Goal: Complete application form: Complete application form

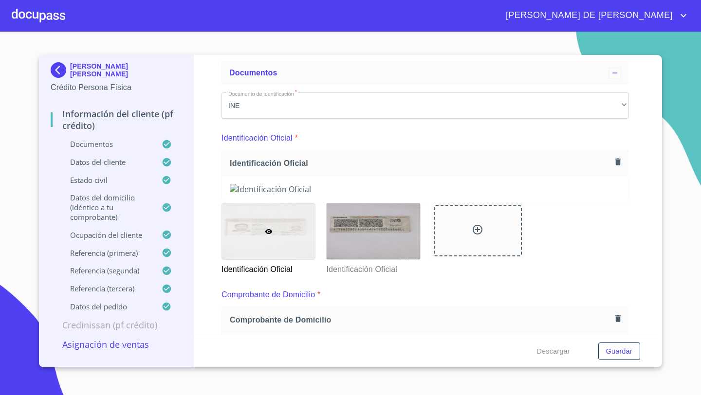
scroll to position [54, 0]
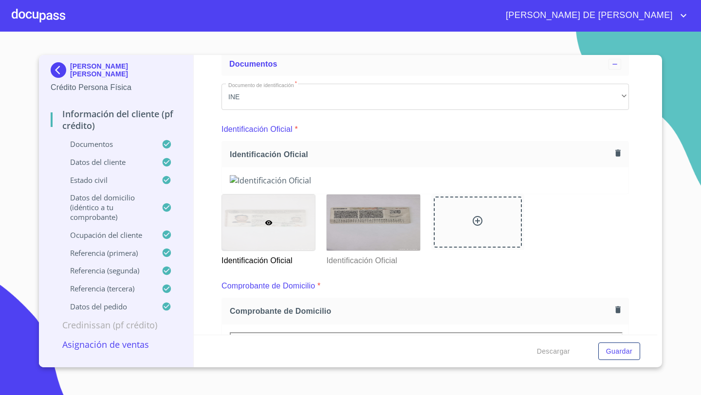
click at [49, 18] on div at bounding box center [39, 15] width 54 height 31
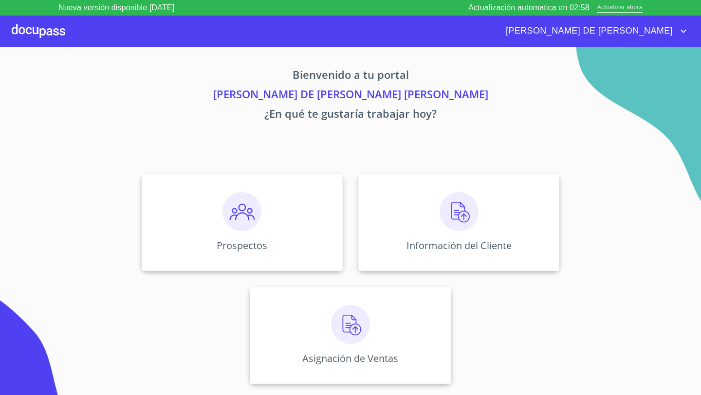
click at [629, 8] on span "Actualizar ahora" at bounding box center [619, 8] width 45 height 10
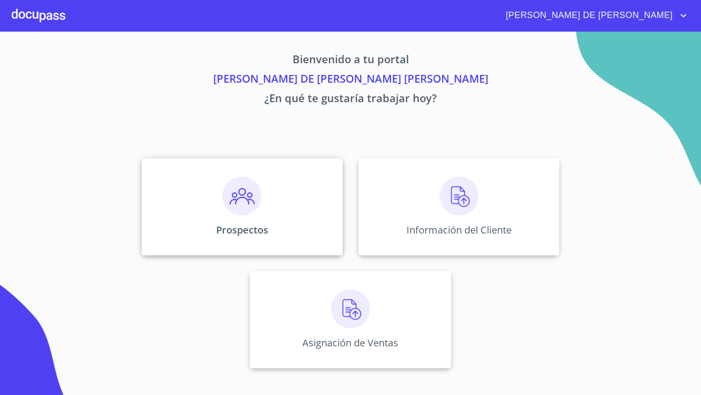
click at [269, 213] on div "Prospectos" at bounding box center [242, 206] width 201 height 97
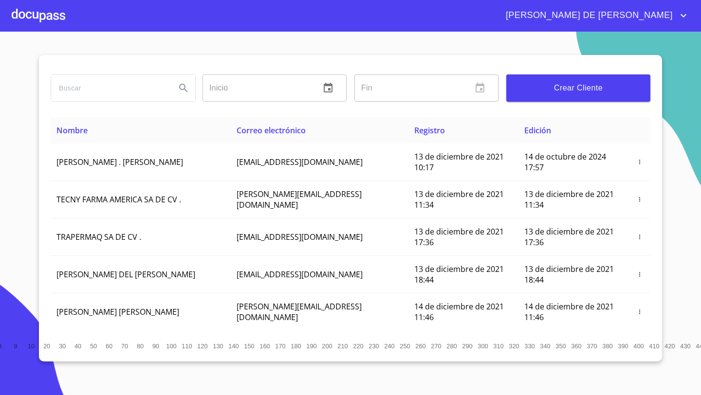
click at [536, 82] on span "Crear Cliente" at bounding box center [578, 88] width 128 height 14
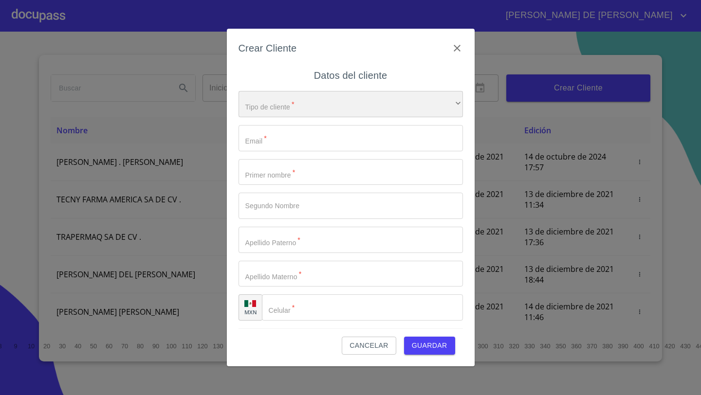
click at [303, 107] on div "​" at bounding box center [350, 104] width 224 height 26
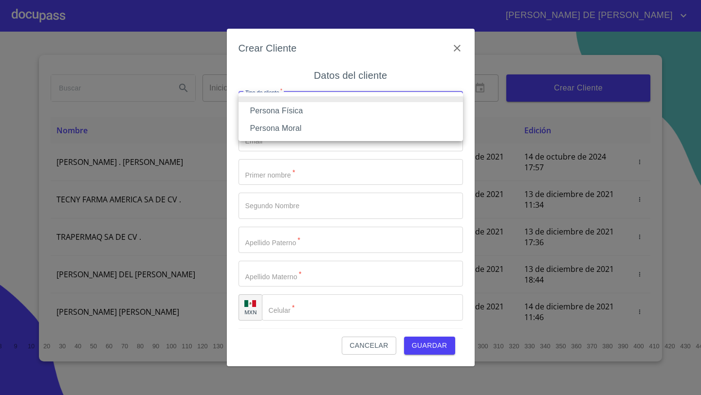
click at [303, 110] on li "Persona Física" at bounding box center [350, 111] width 224 height 18
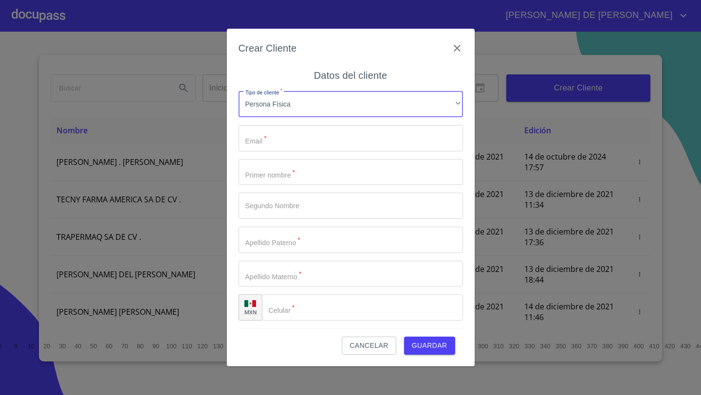
click at [296, 123] on div "Tipo de cliente   * Persona Física ​ Email   * ​ Primer nombre   * ​ Segundo No…" at bounding box center [350, 205] width 224 height 245
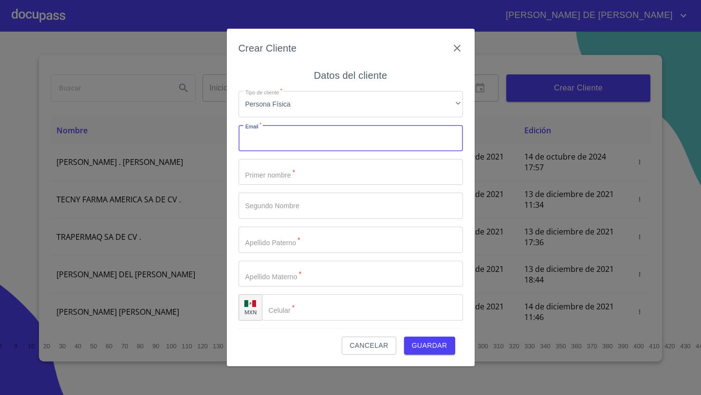
click at [291, 136] on input "Tipo de cliente   *" at bounding box center [350, 138] width 224 height 26
paste input "[PERSON_NAME][EMAIL_ADDRESS][DOMAIN_NAME]"
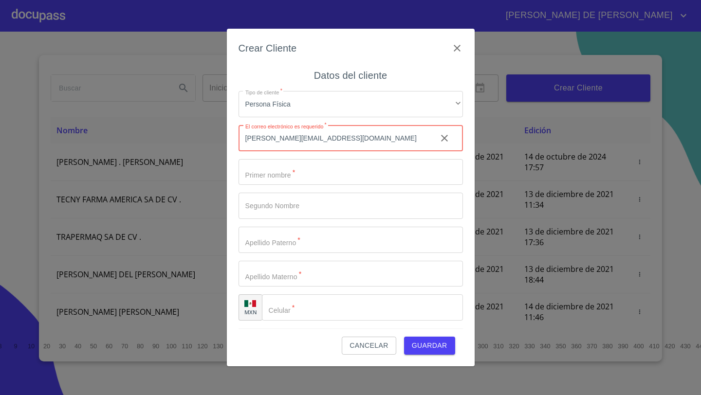
type input "[PERSON_NAME][EMAIL_ADDRESS][DOMAIN_NAME]"
click at [279, 175] on input "Tipo de cliente   *" at bounding box center [350, 172] width 224 height 26
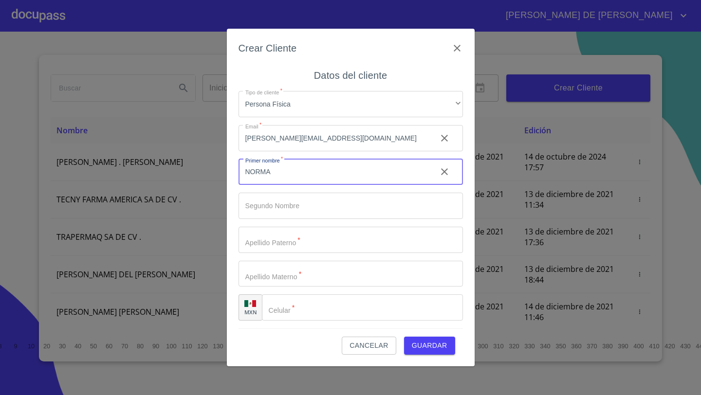
type input "NORMA"
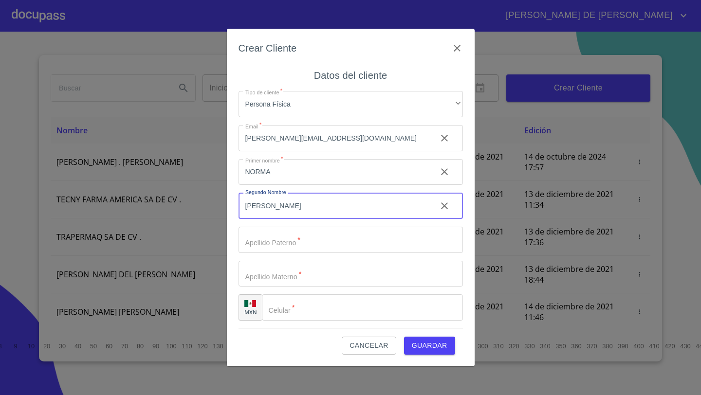
type input "[PERSON_NAME]"
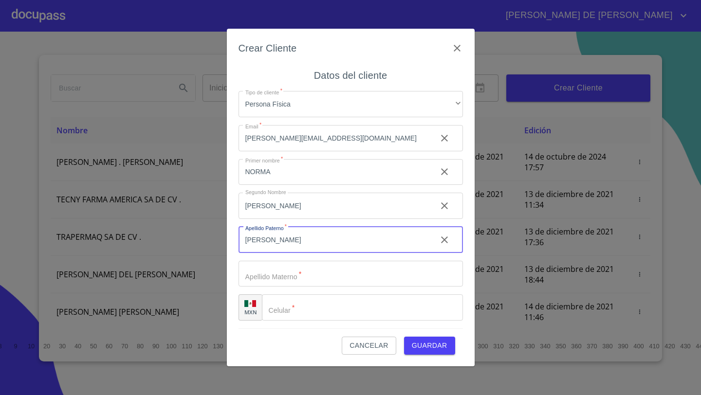
type input "[PERSON_NAME]"
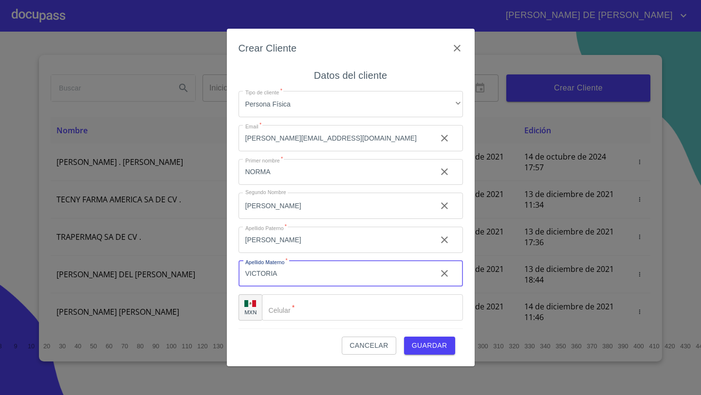
type input "VICTORIA"
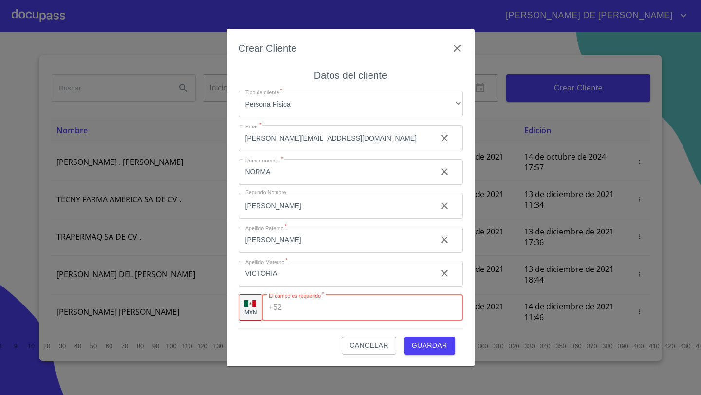
paste input "[PHONE_NUMBER]"
type input "[PHONE_NUMBER]"
click at [301, 344] on div "Cancelar Guardar" at bounding box center [350, 341] width 224 height 26
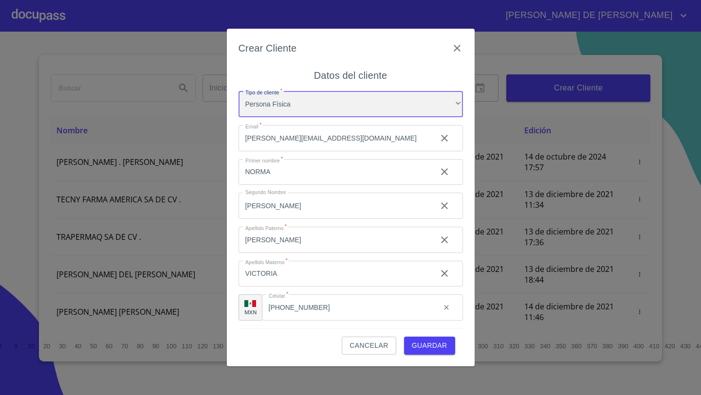
click at [368, 109] on div "Persona Física" at bounding box center [350, 104] width 224 height 26
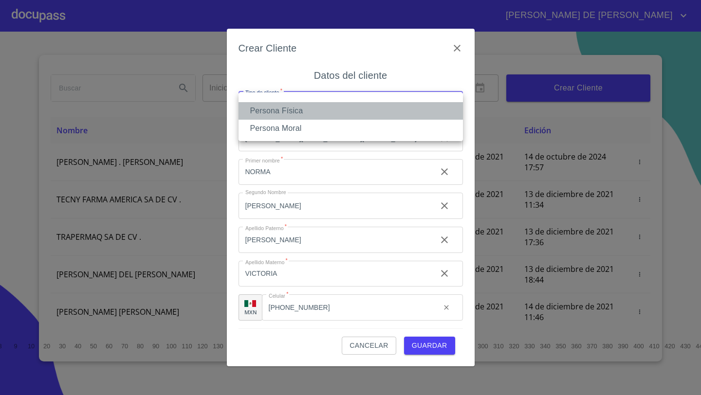
click at [368, 109] on li "Persona Física" at bounding box center [350, 111] width 224 height 18
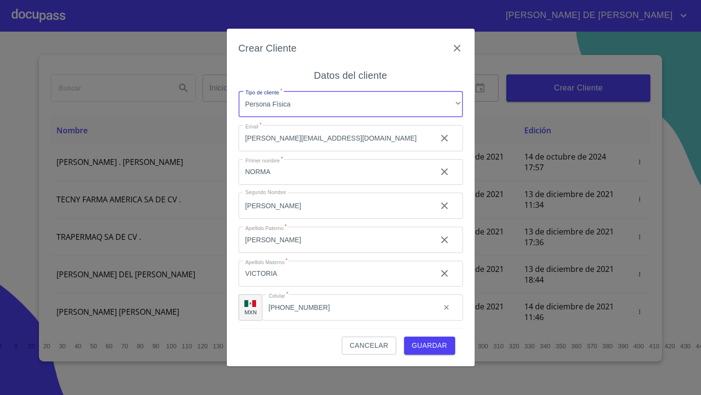
click at [429, 348] on span "Guardar" at bounding box center [430, 346] width 36 height 12
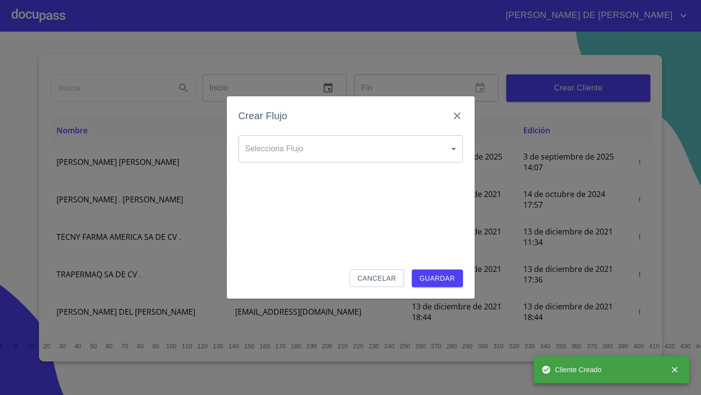
click at [309, 149] on body "[PERSON_NAME] DE [PERSON_NAME] Inicio ​ Fin ​ Crear Cliente Nombre Correo elect…" at bounding box center [350, 197] width 701 height 395
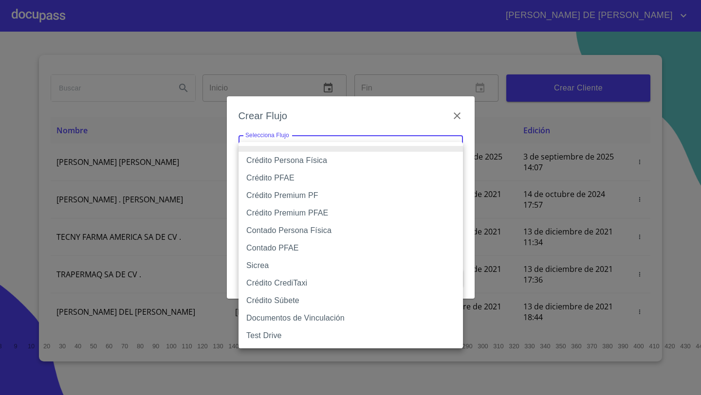
click at [302, 162] on li "Crédito Persona Física" at bounding box center [350, 161] width 224 height 18
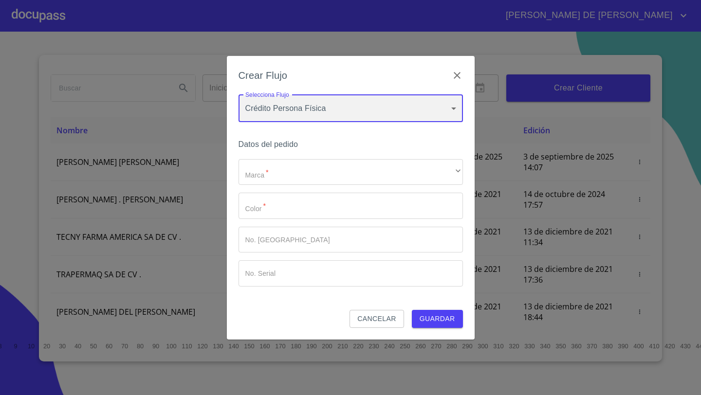
type input "61b033e49b8c202ad5bb7912"
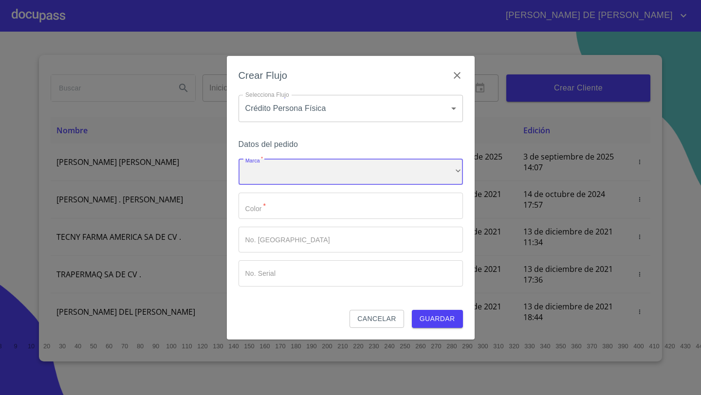
click at [295, 178] on div "​" at bounding box center [350, 172] width 224 height 26
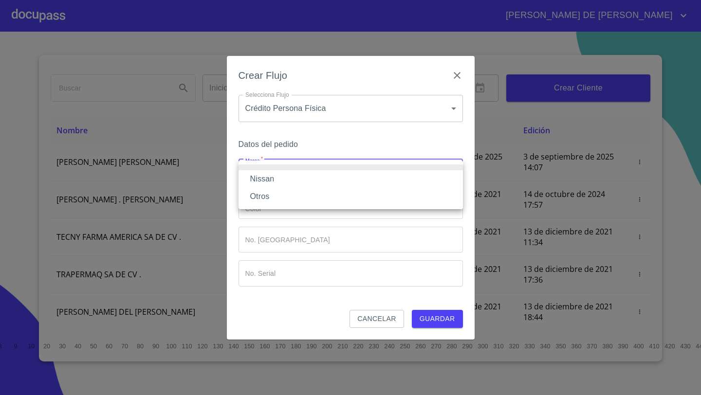
click at [277, 181] on li "Nissan" at bounding box center [350, 179] width 224 height 18
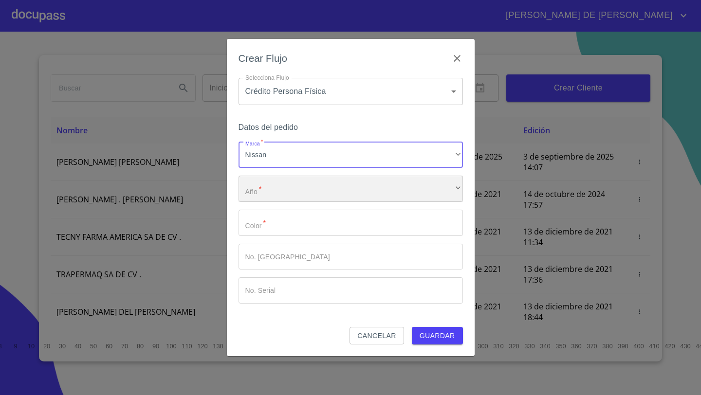
click at [273, 186] on div "​" at bounding box center [350, 189] width 224 height 26
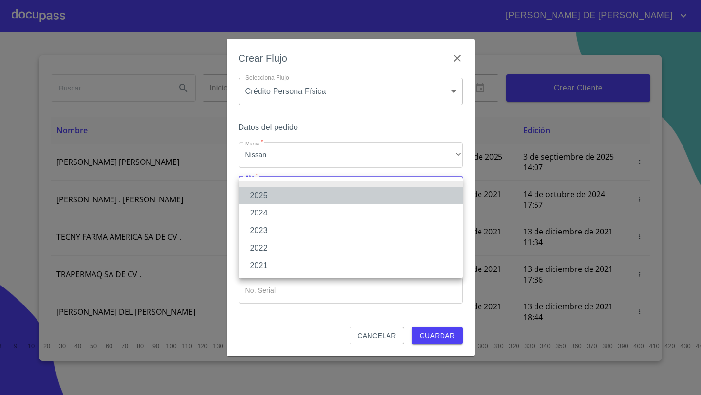
click at [264, 196] on li "2025" at bounding box center [350, 196] width 224 height 18
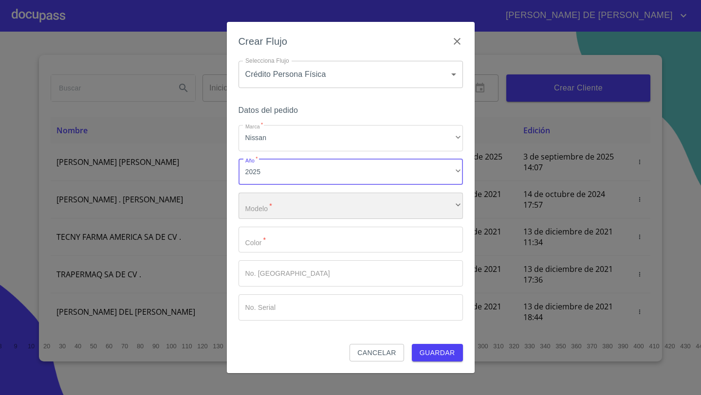
click at [269, 201] on div "​" at bounding box center [350, 206] width 224 height 26
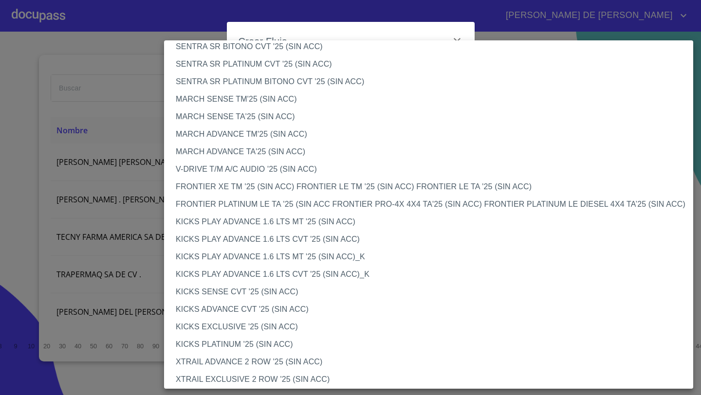
scroll to position [664, 0]
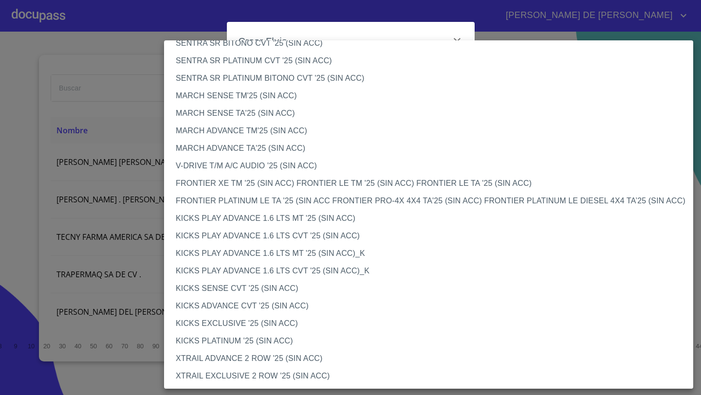
click at [220, 323] on li "KICKS EXCLUSIVE '25 (SIN ACC)" at bounding box center [428, 324] width 529 height 18
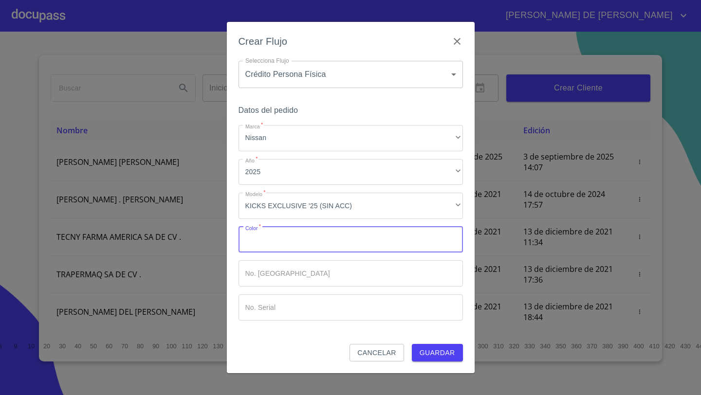
click at [283, 244] on input "Marca   *" at bounding box center [350, 240] width 224 height 26
type input "GRIS [GEOGRAPHIC_DATA]"
click at [435, 349] on span "Guardar" at bounding box center [437, 353] width 36 height 12
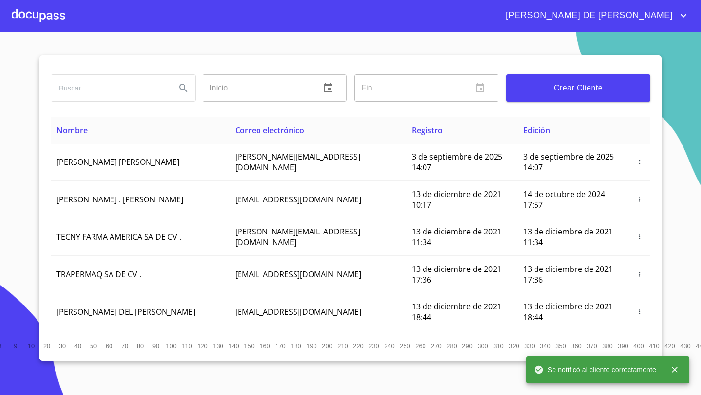
click at [50, 18] on div at bounding box center [39, 15] width 54 height 31
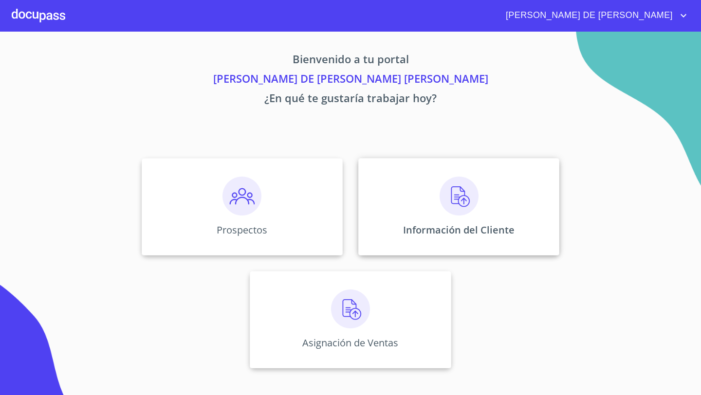
click at [392, 211] on div "Información del Cliente" at bounding box center [458, 206] width 201 height 97
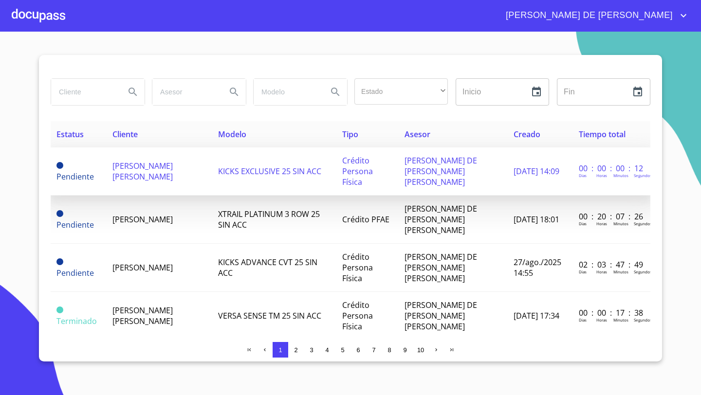
click at [145, 161] on span "[PERSON_NAME] [PERSON_NAME]" at bounding box center [142, 171] width 60 height 21
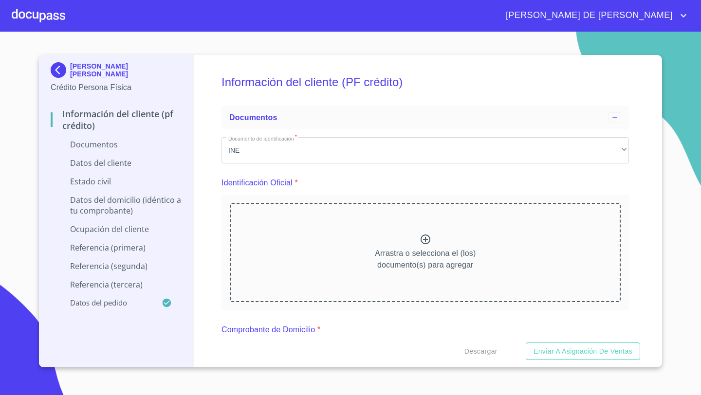
click at [26, 11] on div at bounding box center [39, 15] width 54 height 31
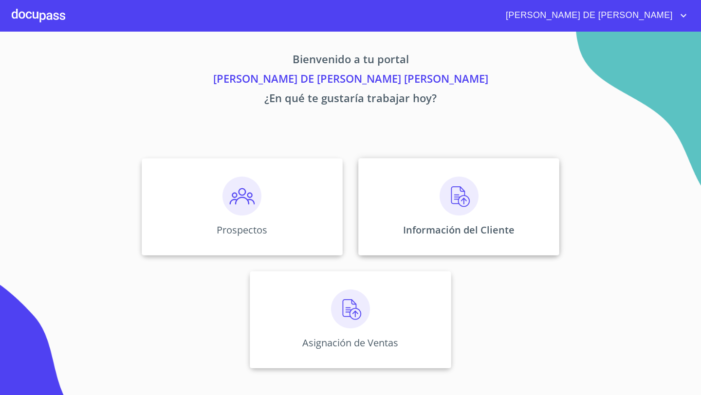
click at [427, 222] on div "Información del Cliente" at bounding box center [458, 206] width 201 height 97
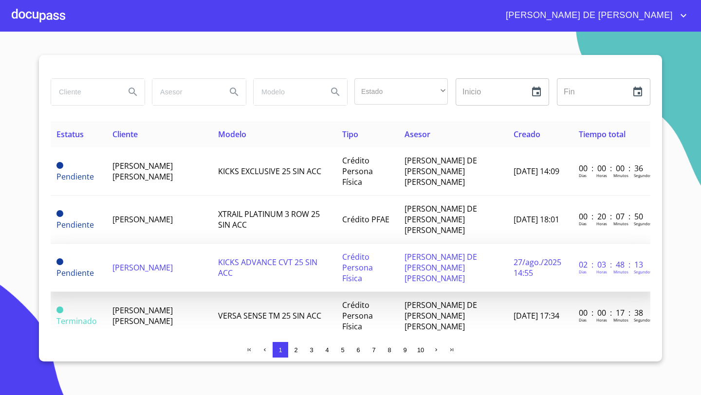
click at [129, 262] on span "[PERSON_NAME]" at bounding box center [142, 267] width 60 height 11
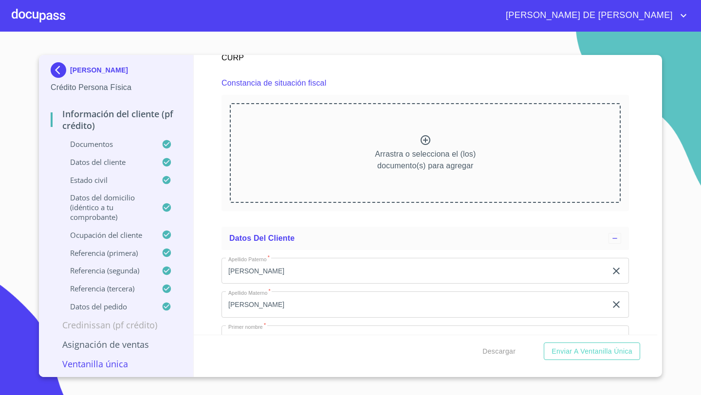
scroll to position [2643, 0]
click at [442, 143] on div "Arrastra o selecciona el (los) documento(s) para agregar" at bounding box center [425, 152] width 391 height 99
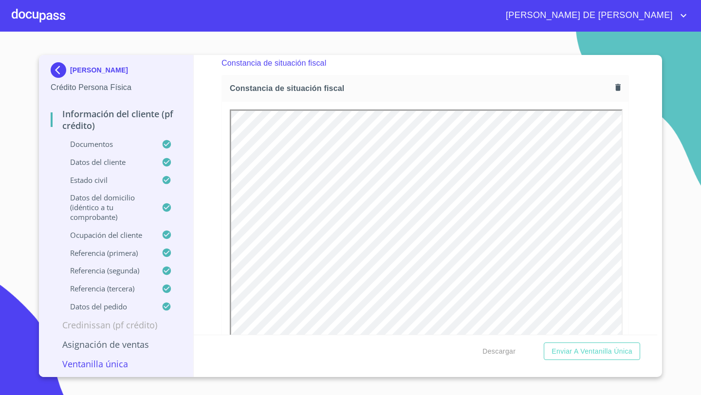
scroll to position [2663, 0]
click at [588, 352] on span "Enviar a Ventanilla única" at bounding box center [591, 352] width 81 height 12
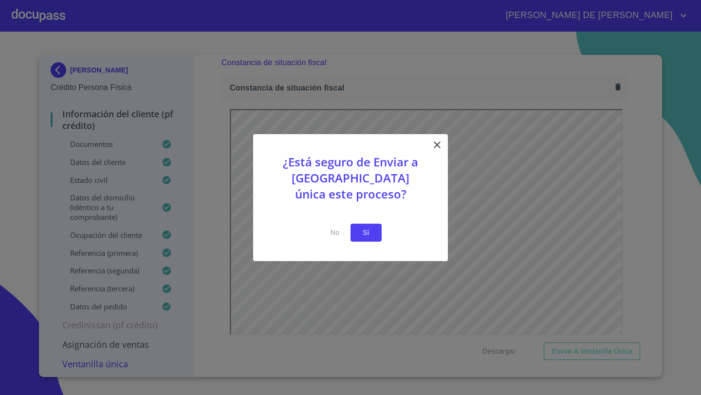
click at [366, 235] on span "Si" at bounding box center [366, 233] width 16 height 12
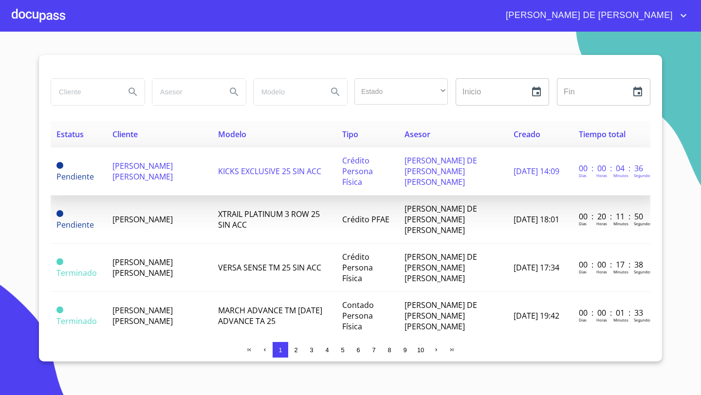
click at [144, 161] on span "[PERSON_NAME] [PERSON_NAME]" at bounding box center [142, 171] width 60 height 21
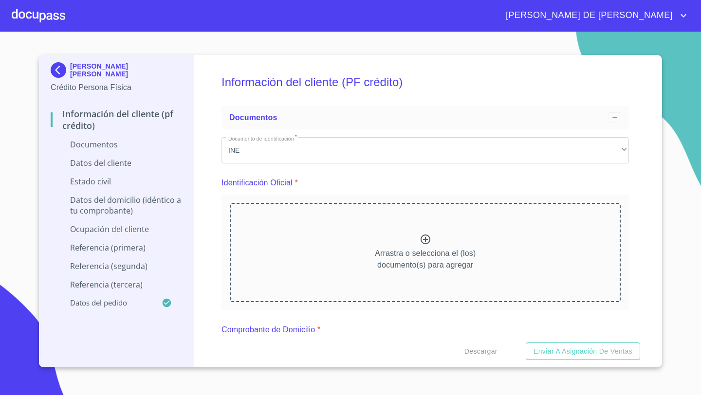
click at [402, 245] on div "Arrastra o selecciona el (los) documento(s) para agregar" at bounding box center [425, 252] width 391 height 99
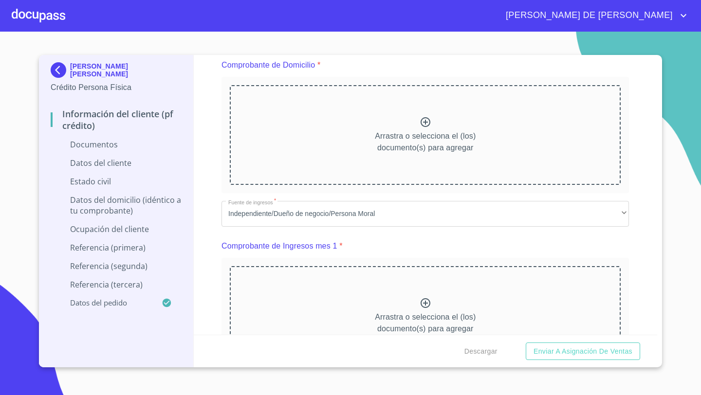
scroll to position [527, 0]
click at [414, 140] on p "Arrastra o selecciona el (los) documento(s) para agregar" at bounding box center [425, 142] width 101 height 23
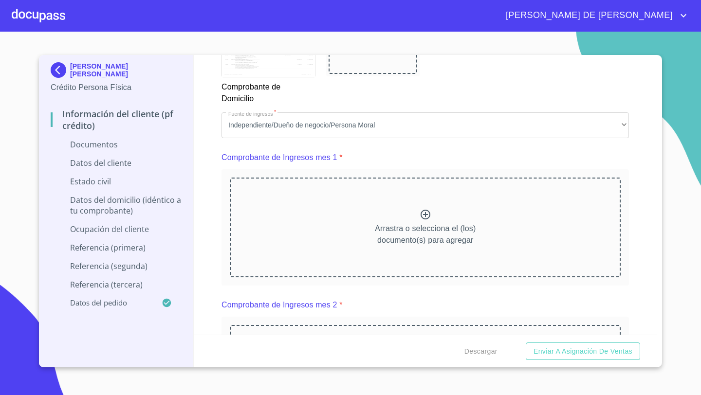
scroll to position [892, 0]
click at [379, 224] on p "Arrastra o selecciona el (los) documento(s) para agregar" at bounding box center [425, 233] width 101 height 23
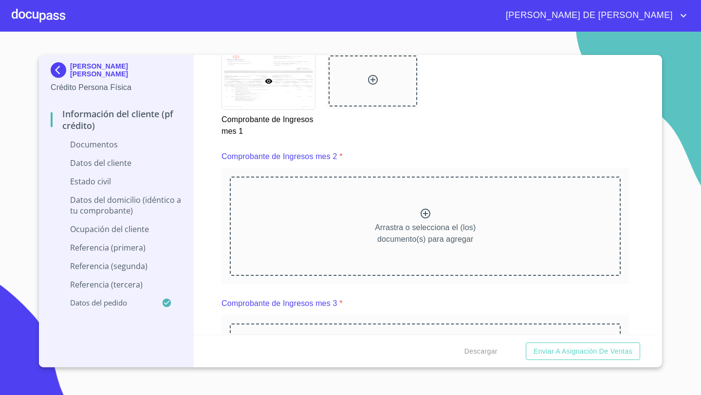
scroll to position [1323, 0]
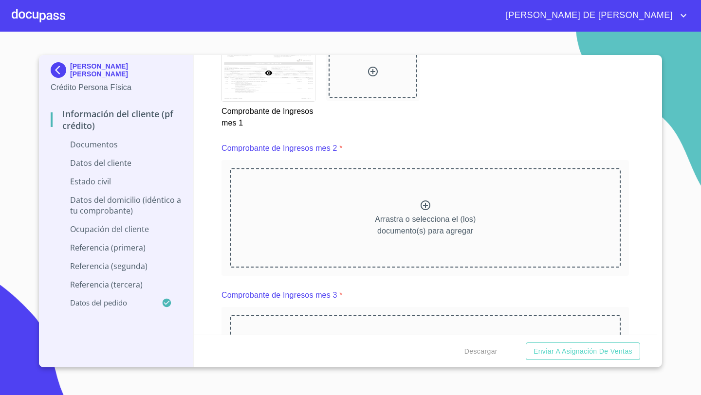
click at [380, 175] on div "Arrastra o selecciona el (los) documento(s) para agregar" at bounding box center [425, 217] width 391 height 99
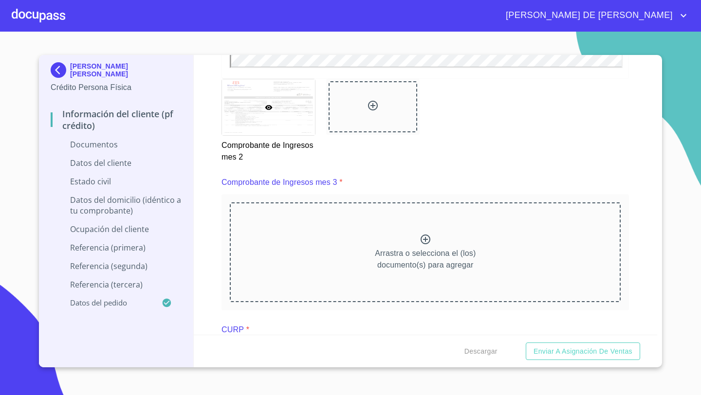
scroll to position [1712, 0]
click at [441, 238] on div "Arrastra o selecciona el (los) documento(s) para agregar" at bounding box center [425, 250] width 391 height 99
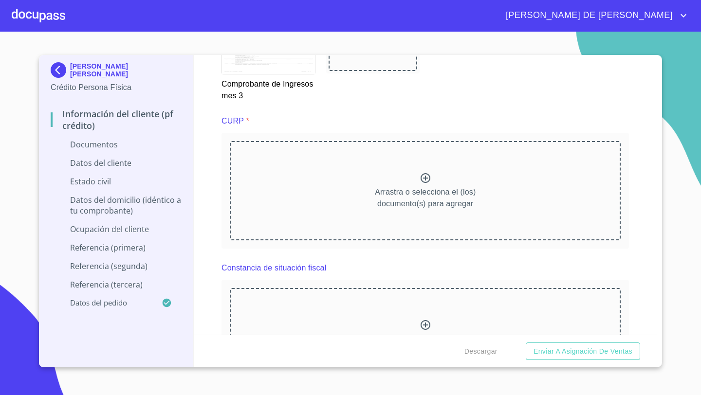
scroll to position [2194, 0]
click at [385, 170] on div "Arrastra o selecciona el (los) documento(s) para agregar" at bounding box center [425, 191] width 391 height 99
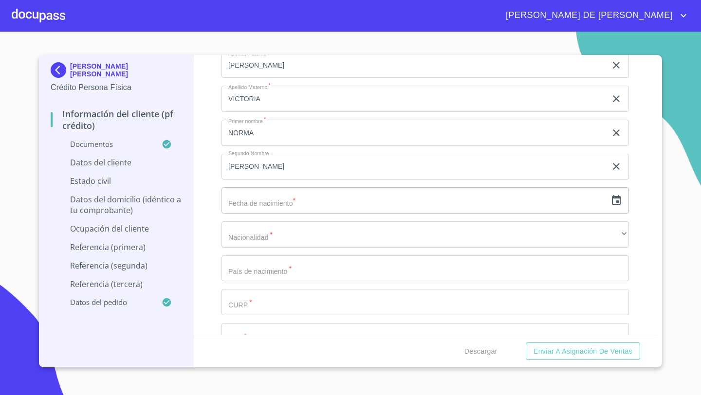
scroll to position [2854, 0]
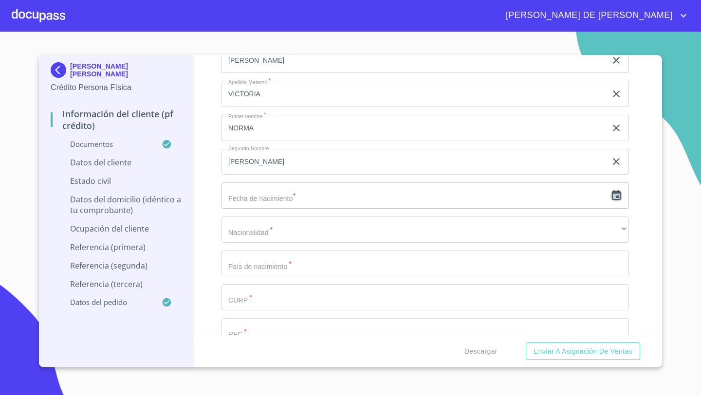
click at [618, 195] on icon "button" at bounding box center [616, 195] width 9 height 10
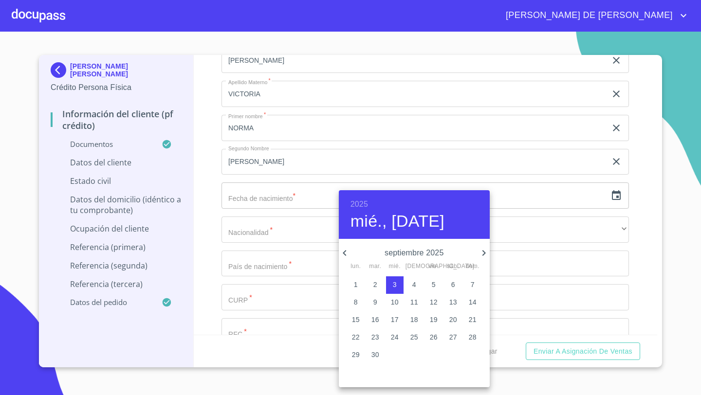
click at [359, 203] on h6 "2025" at bounding box center [359, 205] width 18 height 14
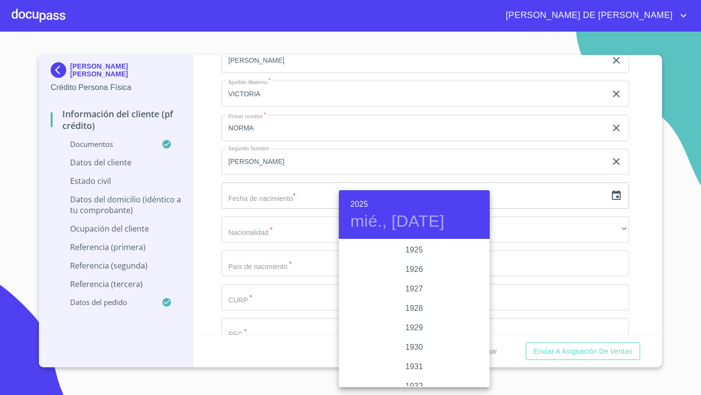
scroll to position [1888, 0]
click at [204, 106] on div at bounding box center [350, 197] width 701 height 395
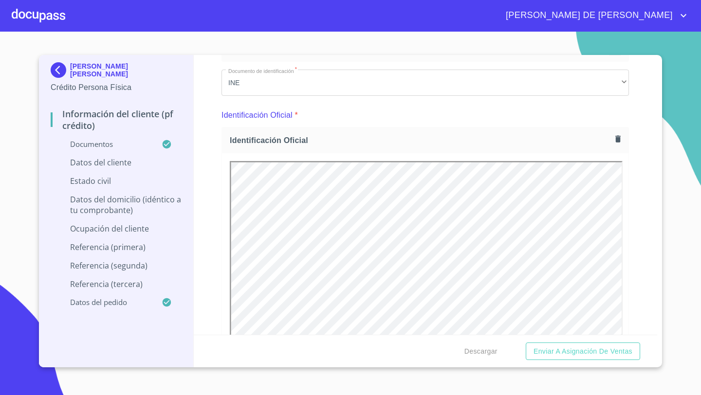
scroll to position [99, 0]
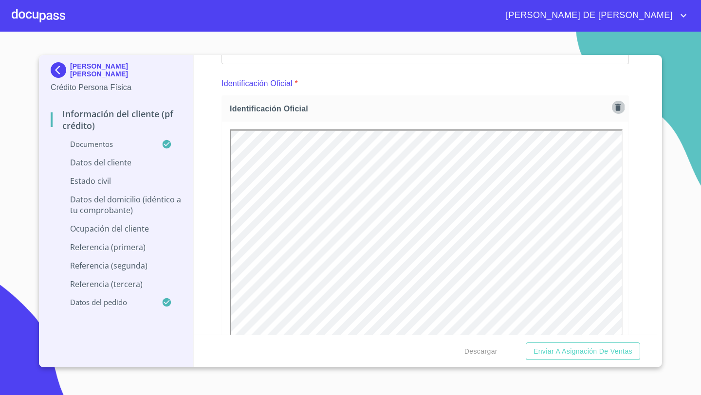
click at [616, 109] on icon "button" at bounding box center [617, 107] width 5 height 7
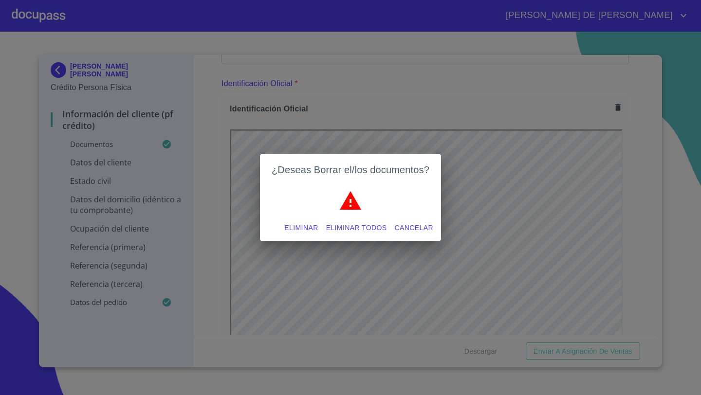
click at [295, 229] on span "Eliminar" at bounding box center [301, 228] width 34 height 12
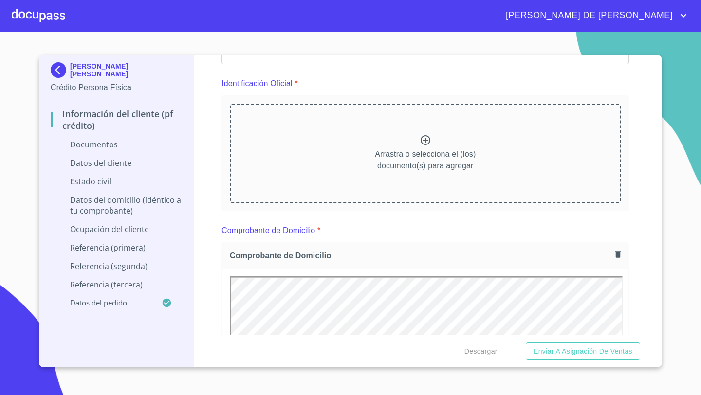
click at [432, 135] on div "Arrastra o selecciona el (los) documento(s) para agregar" at bounding box center [425, 153] width 391 height 99
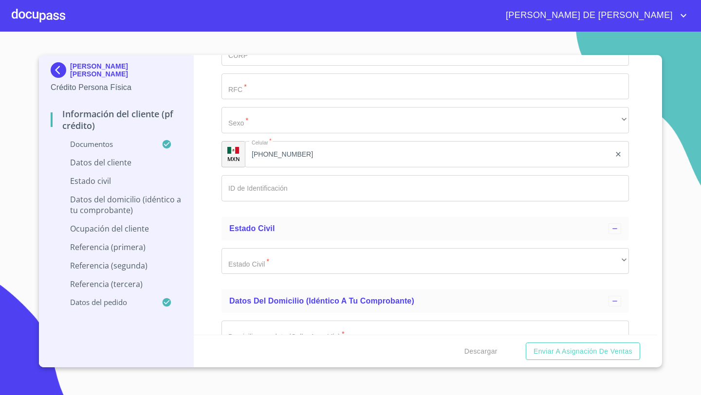
scroll to position [3107, 0]
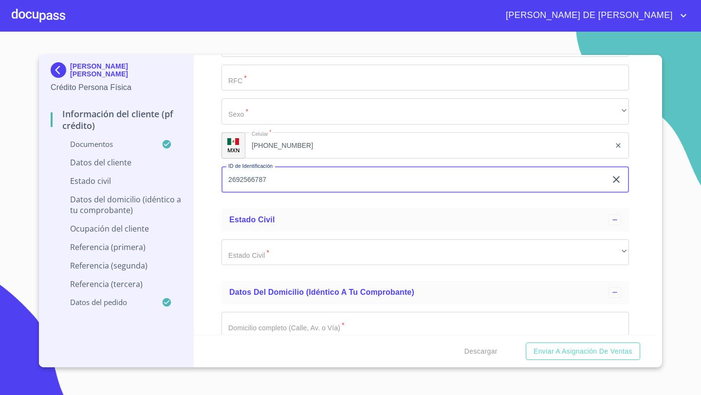
type input "2692566787"
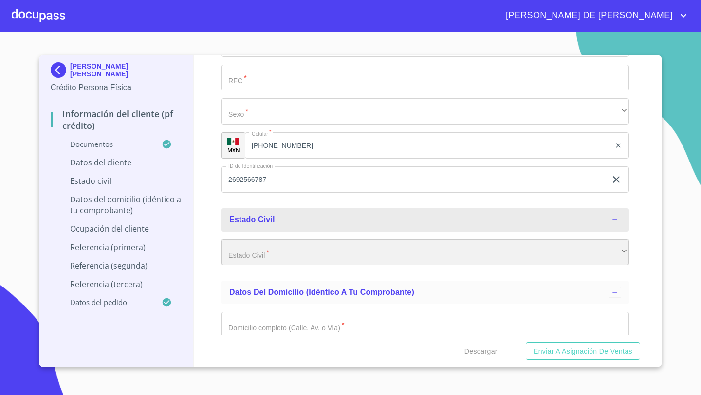
click at [298, 255] on div "​" at bounding box center [424, 252] width 407 height 26
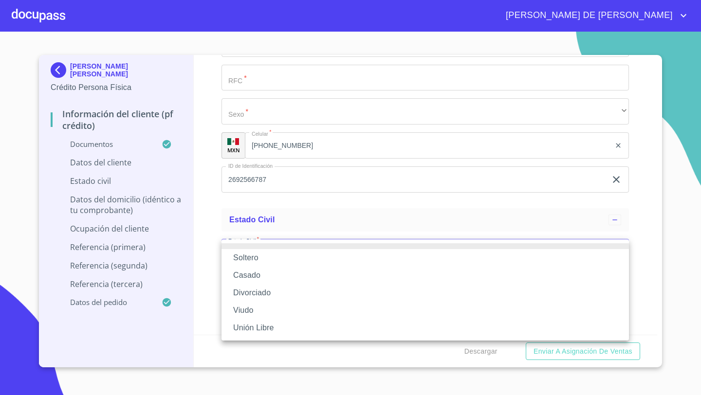
click at [262, 263] on li "Soltero" at bounding box center [424, 258] width 407 height 18
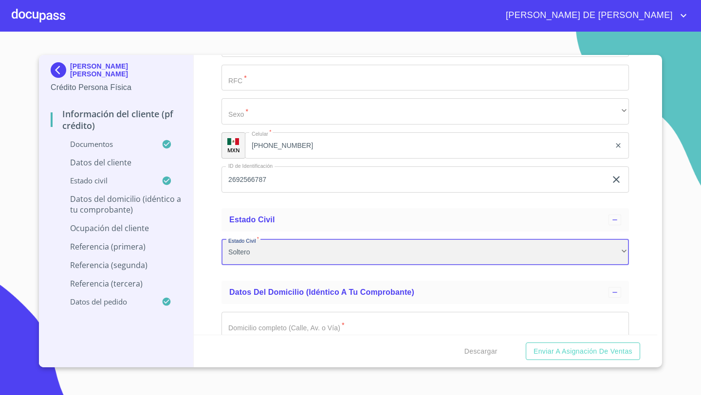
click at [267, 255] on div "Soltero" at bounding box center [424, 252] width 407 height 26
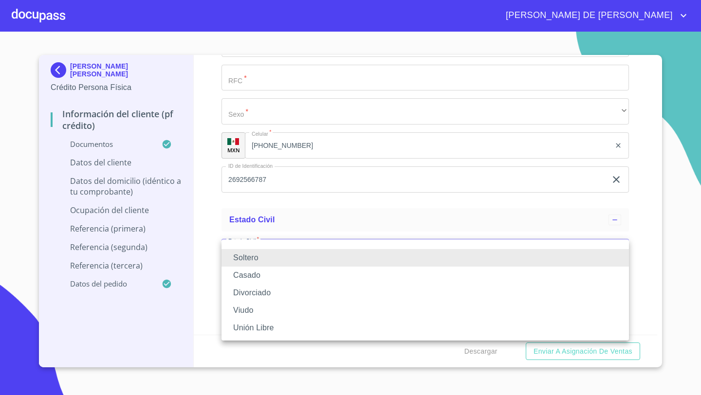
click at [255, 273] on li "Casado" at bounding box center [424, 276] width 407 height 18
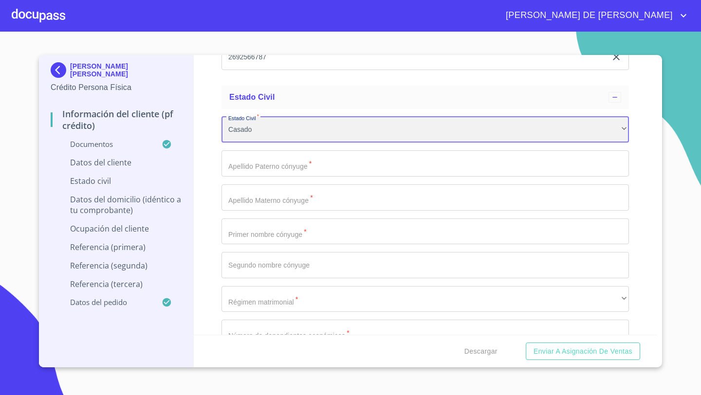
scroll to position [3234, 0]
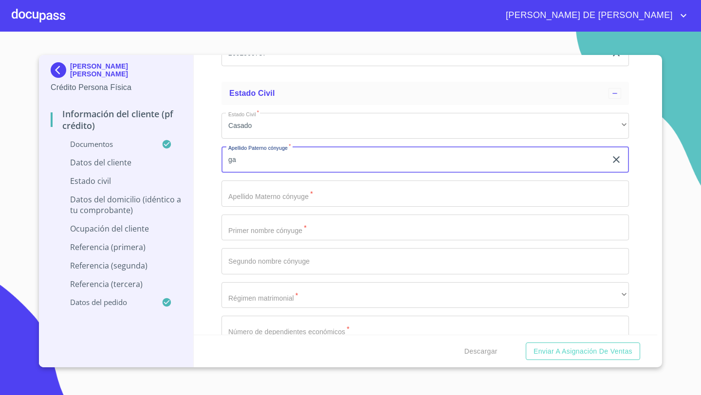
type input "g"
type input "G"
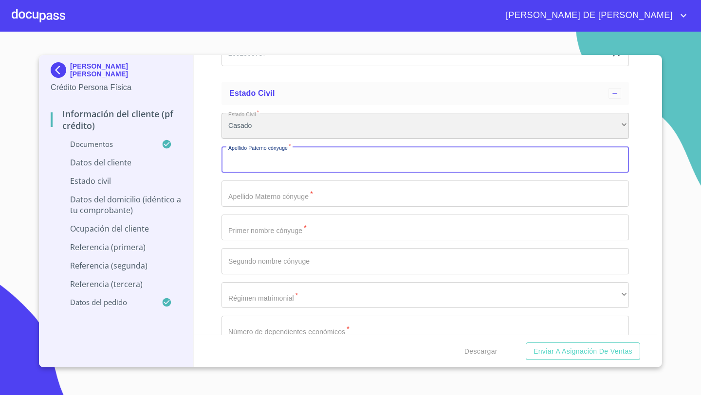
click at [375, 128] on div "Casado" at bounding box center [424, 126] width 407 height 26
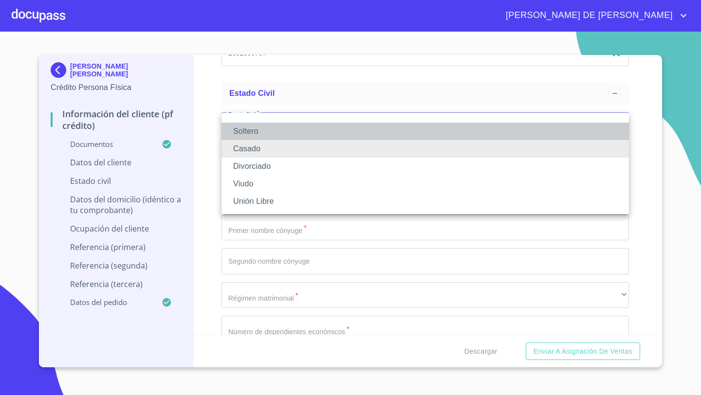
click at [252, 134] on li "Soltero" at bounding box center [424, 132] width 407 height 18
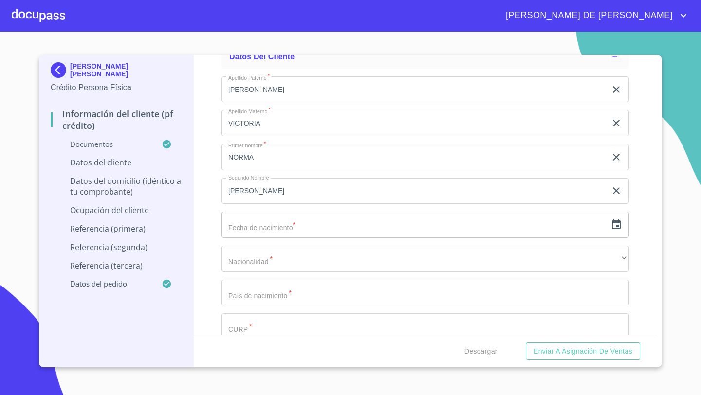
scroll to position [2882, 0]
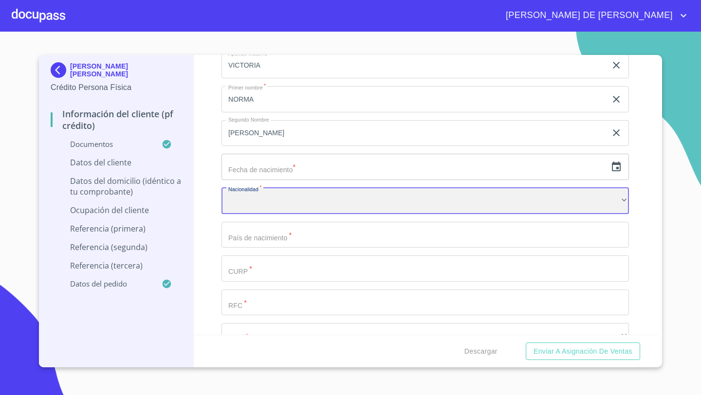
click at [250, 197] on div "​" at bounding box center [424, 201] width 407 height 26
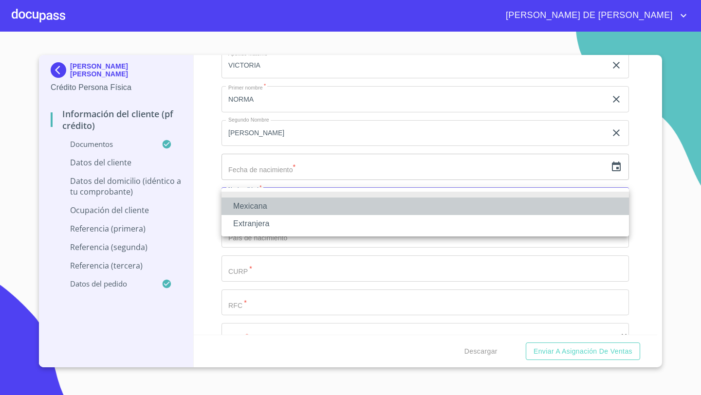
click at [250, 200] on li "Mexicana" at bounding box center [424, 207] width 407 height 18
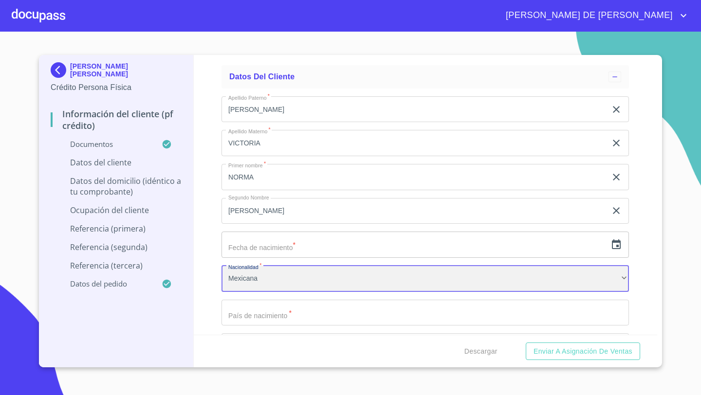
scroll to position [2809, 0]
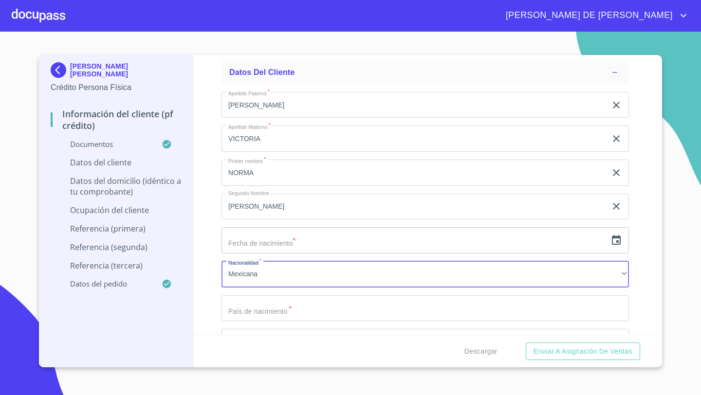
click at [616, 238] on icon "button" at bounding box center [616, 241] width 12 height 12
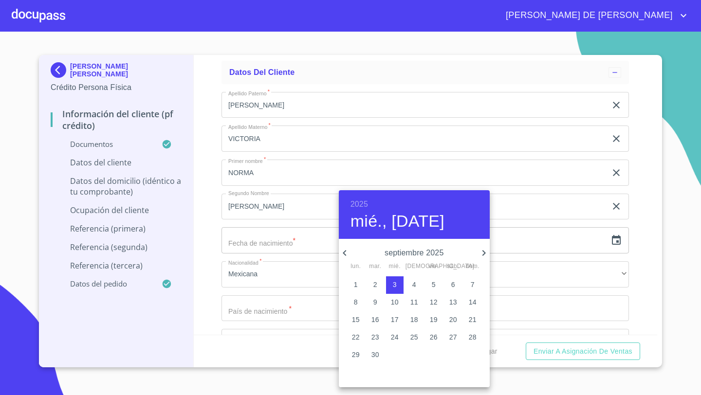
click at [357, 200] on h6 "2025" at bounding box center [359, 205] width 18 height 14
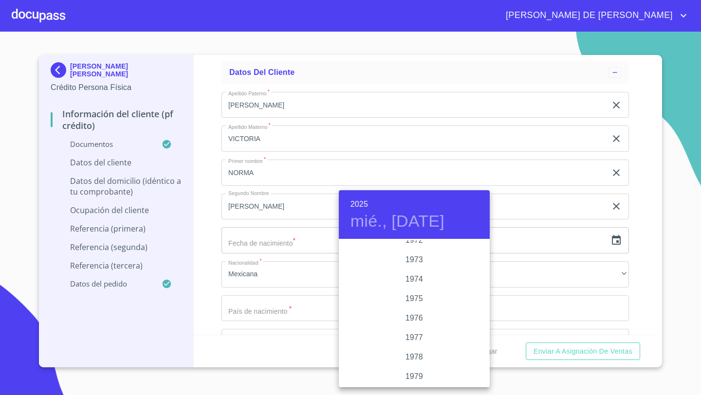
scroll to position [908, 0]
click at [414, 258] on div "1972" at bounding box center [414, 257] width 151 height 19
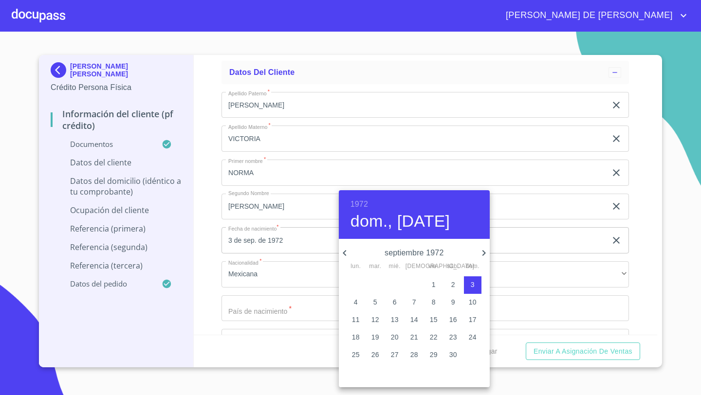
click at [344, 252] on icon "button" at bounding box center [344, 253] width 3 height 6
click at [347, 255] on icon "button" at bounding box center [345, 253] width 12 height 12
click at [346, 252] on icon "button" at bounding box center [345, 253] width 12 height 12
click at [454, 321] on p "17" at bounding box center [453, 320] width 8 height 10
type input "17 de jun. de 1972"
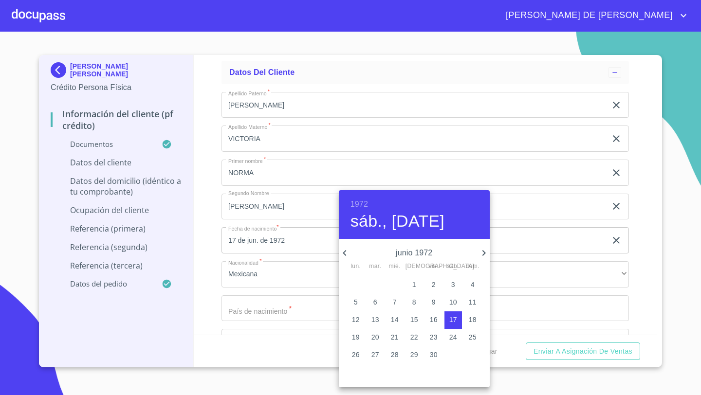
click at [207, 193] on div at bounding box center [350, 197] width 701 height 395
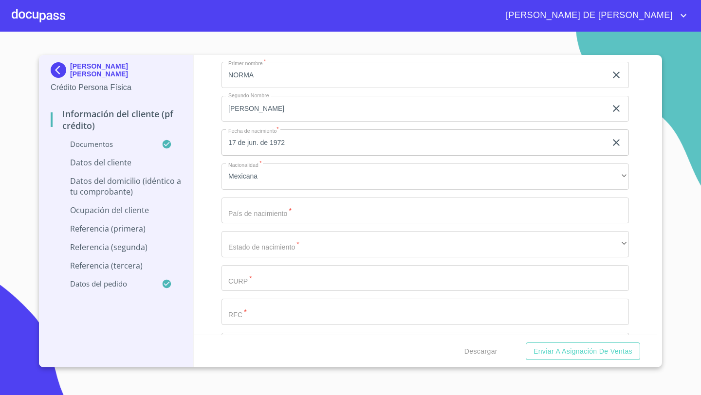
scroll to position [2901, 0]
click at [262, 26] on input "Documento de identificación   *" at bounding box center [413, 13] width 385 height 26
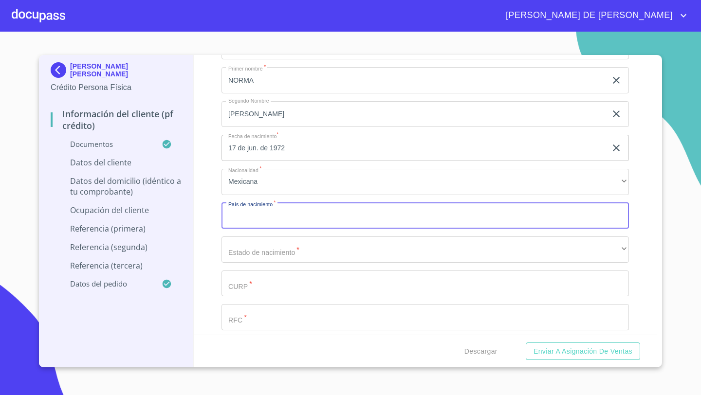
type input "M"
type input "[GEOGRAPHIC_DATA]"
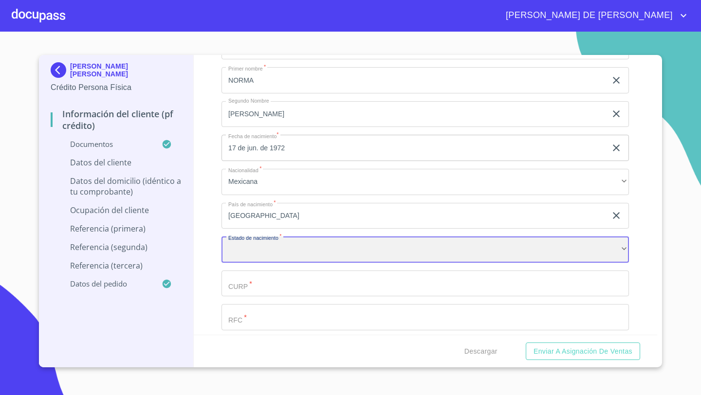
click at [252, 250] on div "​" at bounding box center [424, 249] width 407 height 26
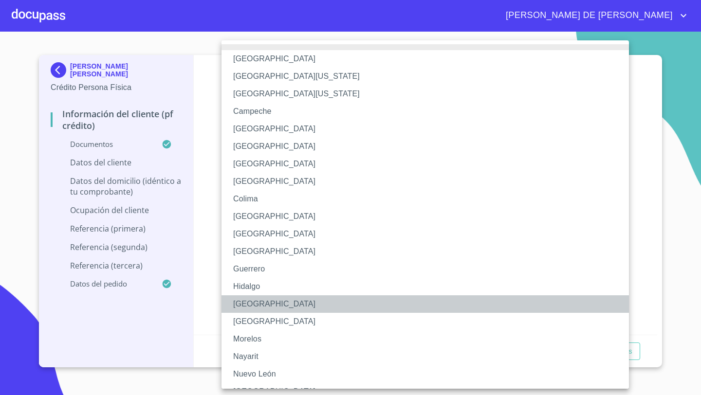
click at [248, 303] on li "[GEOGRAPHIC_DATA]" at bounding box center [424, 304] width 407 height 18
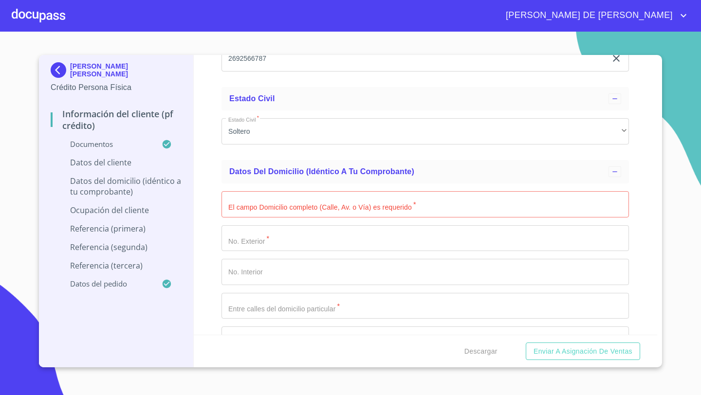
scroll to position [3267, 0]
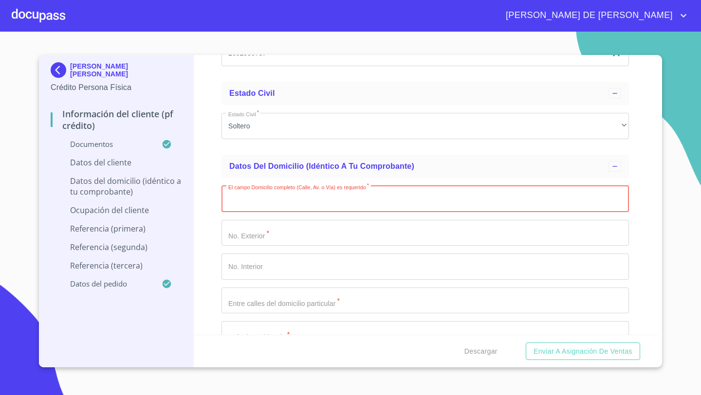
click at [255, 197] on input "Documento de identificación   *" at bounding box center [424, 199] width 407 height 26
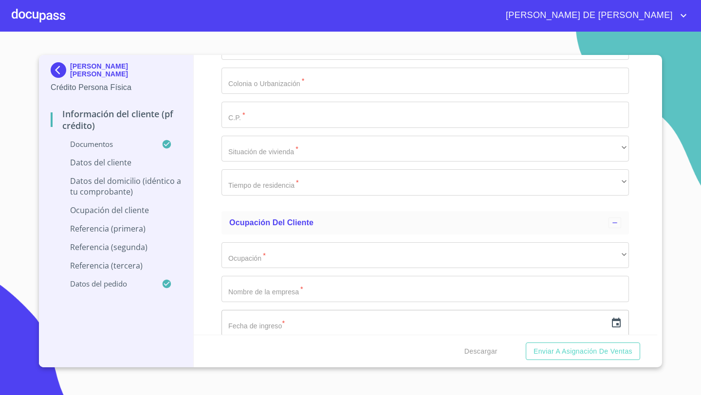
scroll to position [3630, 0]
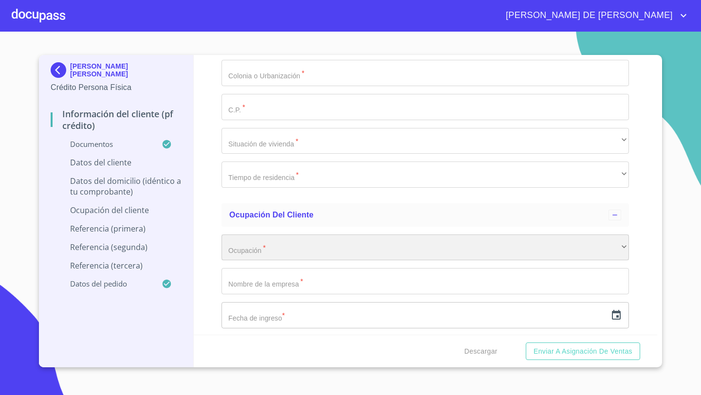
click at [238, 252] on div "​" at bounding box center [424, 248] width 407 height 26
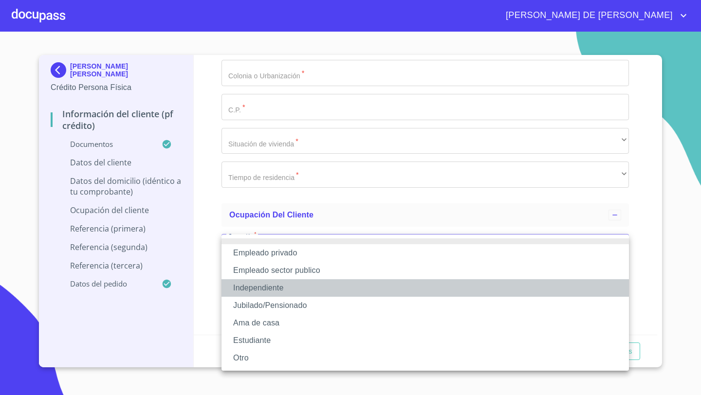
click at [255, 290] on li "Independiente" at bounding box center [424, 288] width 407 height 18
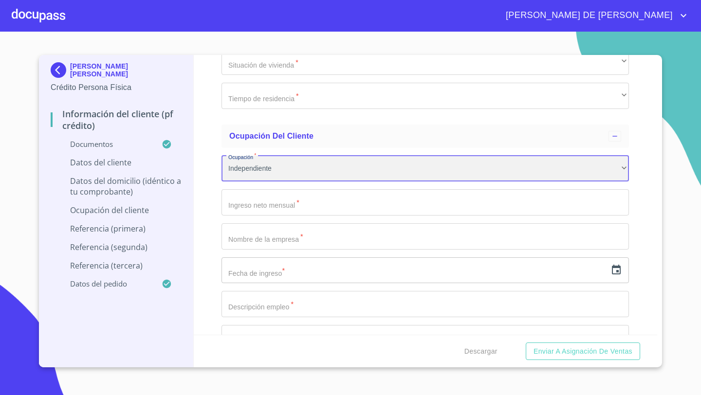
scroll to position [3717, 0]
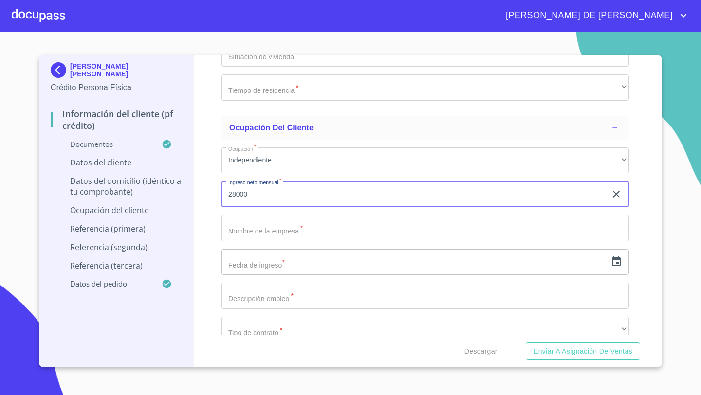
type input "28000"
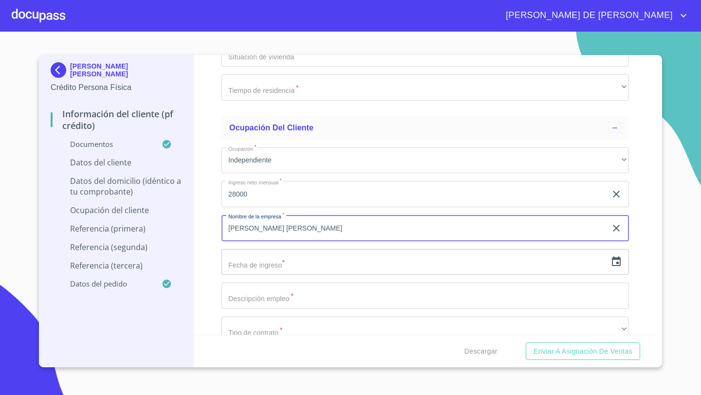
type input "[PERSON_NAME] [PERSON_NAME]"
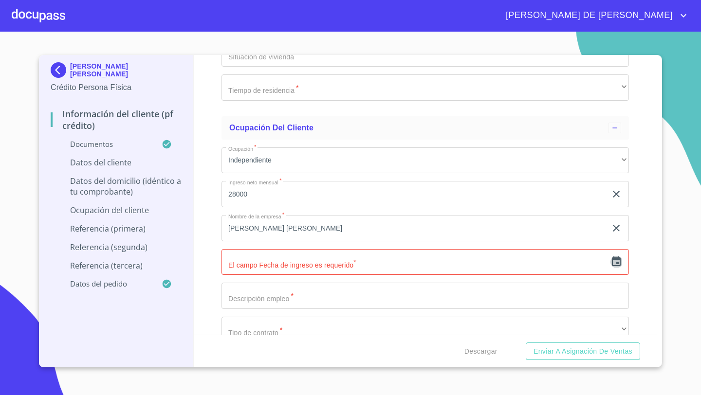
click at [616, 259] on icon "button" at bounding box center [616, 262] width 12 height 12
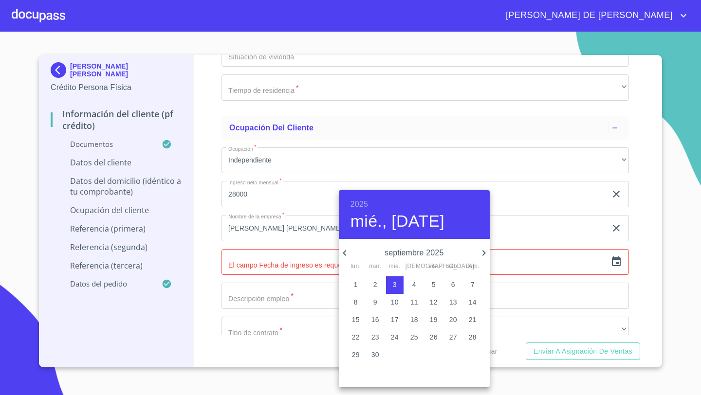
click at [363, 203] on h6 "2025" at bounding box center [359, 205] width 18 height 14
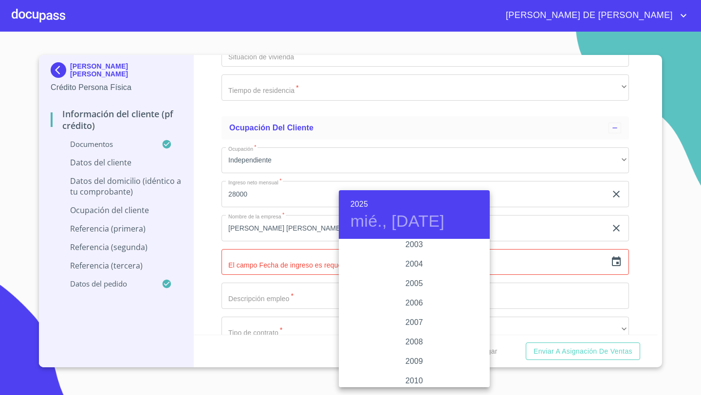
scroll to position [1502, 0]
click at [413, 325] on div "2006" at bounding box center [414, 324] width 151 height 19
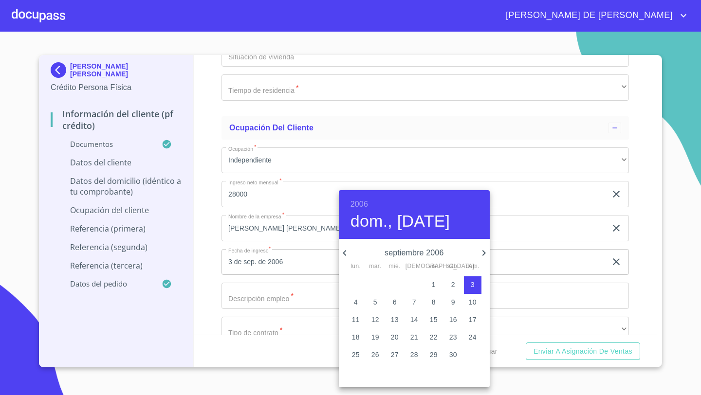
click at [436, 322] on p "15" at bounding box center [434, 320] width 8 height 10
type input "15 de sep. de 2006"
click at [237, 291] on div at bounding box center [350, 197] width 701 height 395
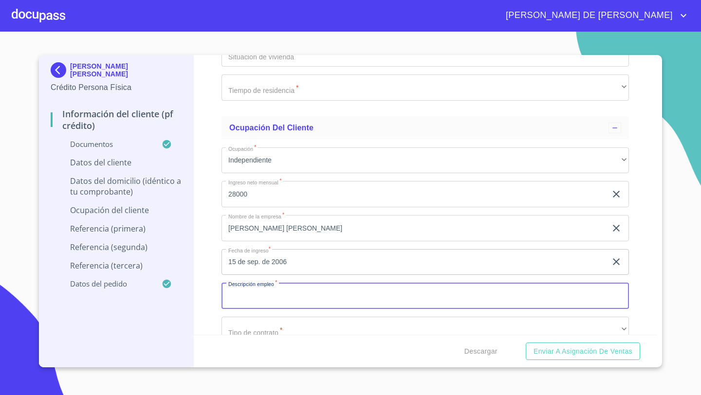
click at [247, 298] on input "Documento de identificación   *" at bounding box center [424, 296] width 407 height 26
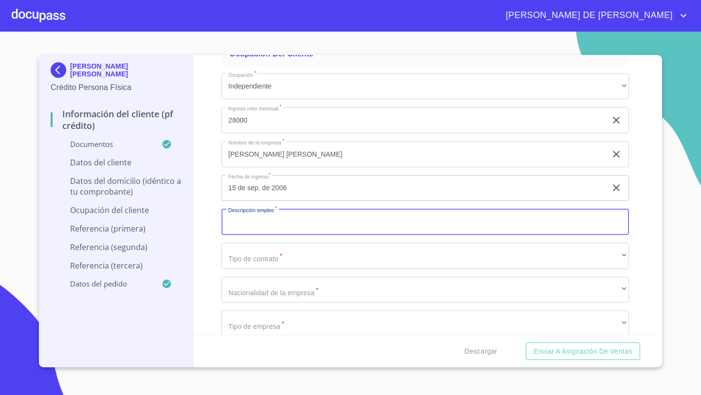
scroll to position [3795, 0]
type input "A"
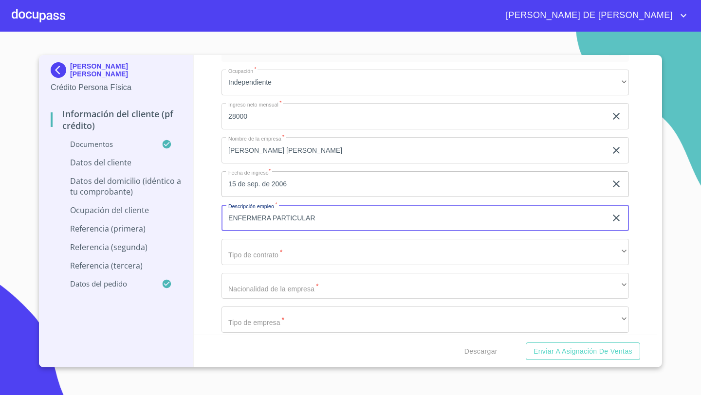
type input "ENFERMERA PARTICULAR"
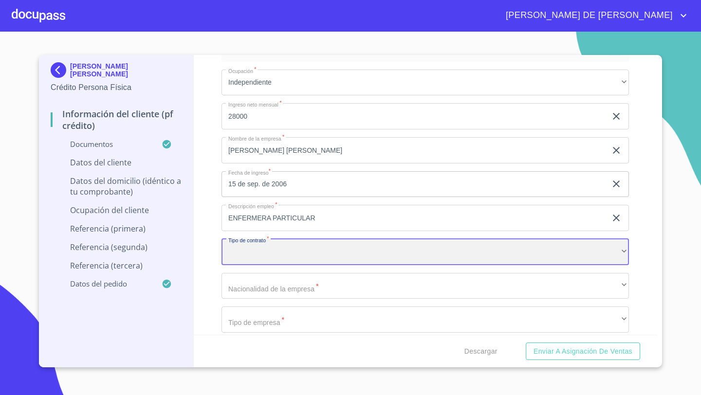
click at [251, 261] on div "​" at bounding box center [424, 252] width 407 height 26
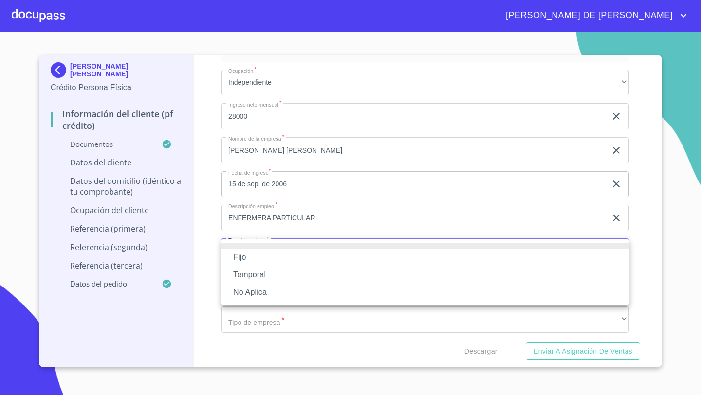
click at [248, 263] on li "Fijo" at bounding box center [424, 258] width 407 height 18
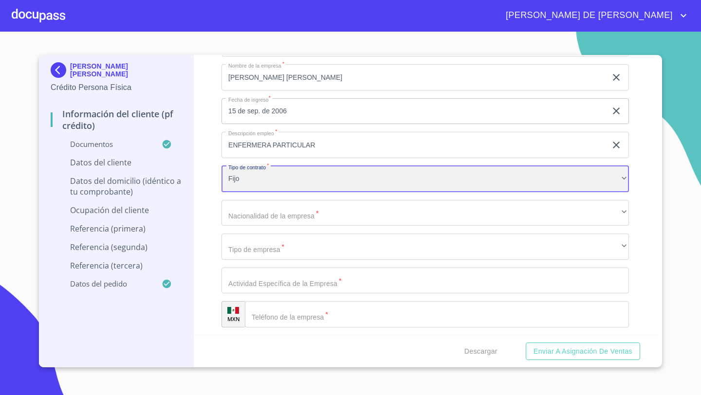
scroll to position [3873, 0]
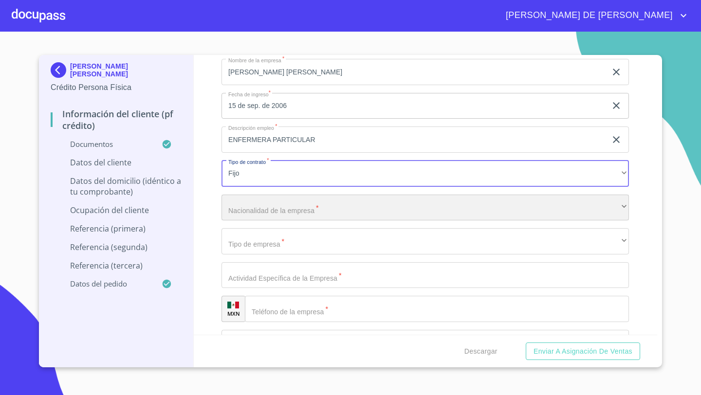
click at [259, 211] on div "​" at bounding box center [424, 208] width 407 height 26
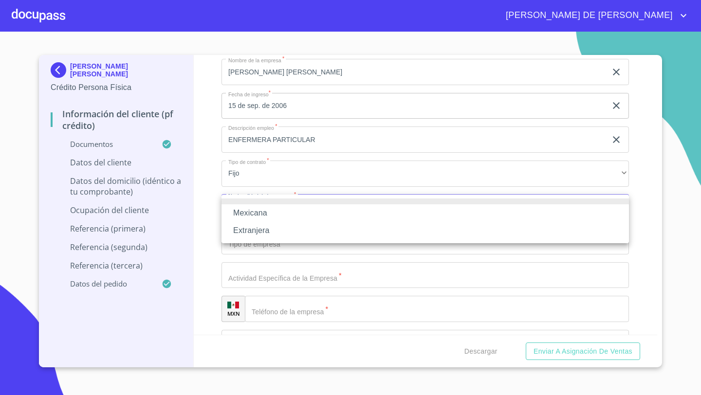
click at [254, 215] on li "Mexicana" at bounding box center [424, 213] width 407 height 18
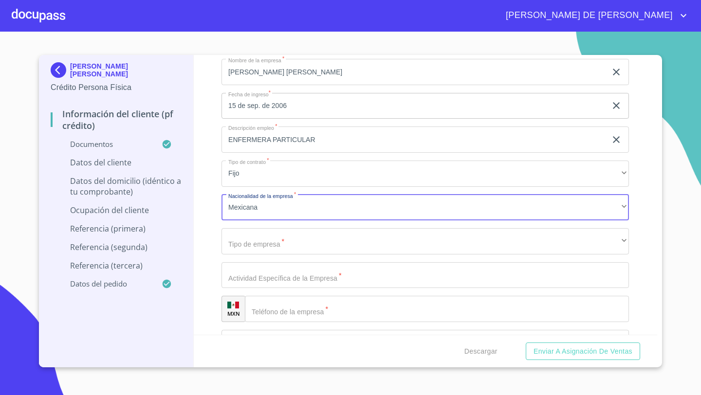
click at [235, 254] on div "Ocupación   * Independiente ​ Ingreso neto mensual   * 28000 ​ Nombre de la emp…" at bounding box center [424, 343] width 407 height 720
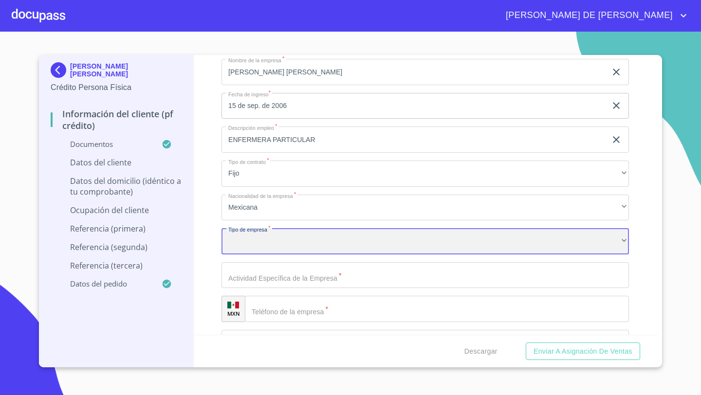
click at [236, 249] on div "​" at bounding box center [424, 241] width 407 height 26
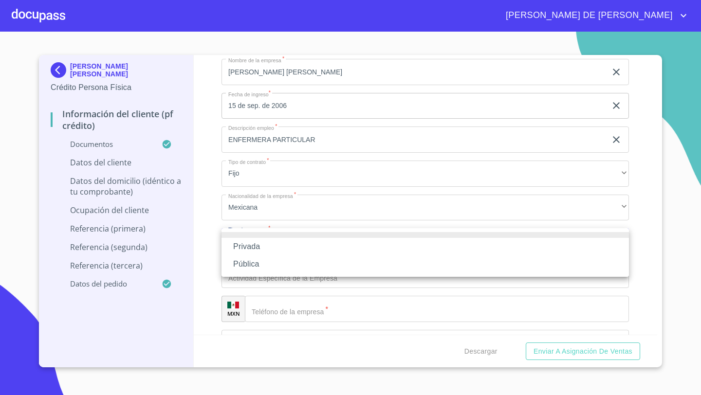
click at [249, 247] on li "Privada" at bounding box center [424, 247] width 407 height 18
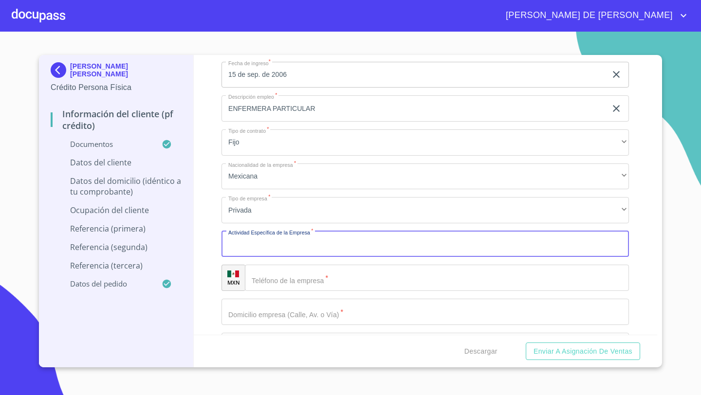
scroll to position [3916, 0]
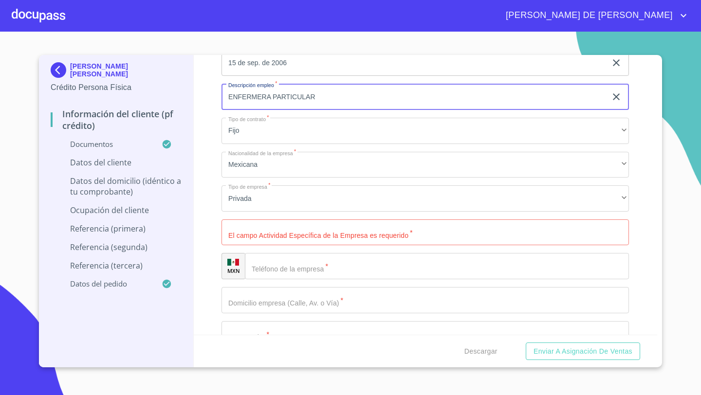
click at [318, 94] on input "ENFERMERA PARTICULAR" at bounding box center [413, 97] width 385 height 26
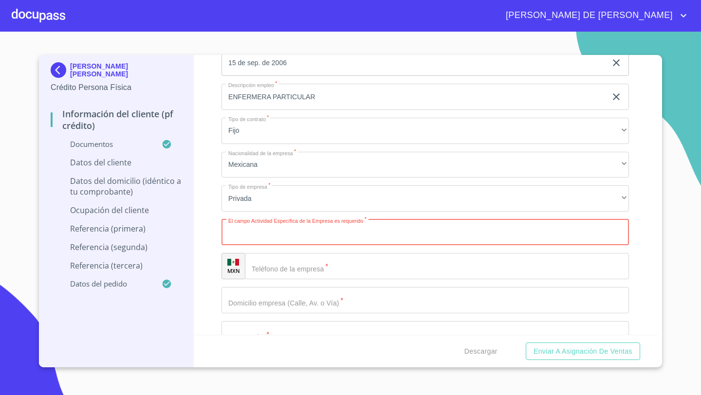
paste input "ENFERMERA PARTICULAR"
type input "ENFERMERA PARTICULAR"
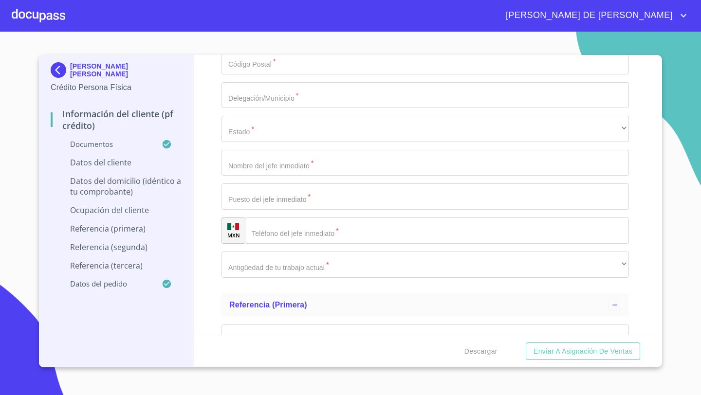
scroll to position [4295, 0]
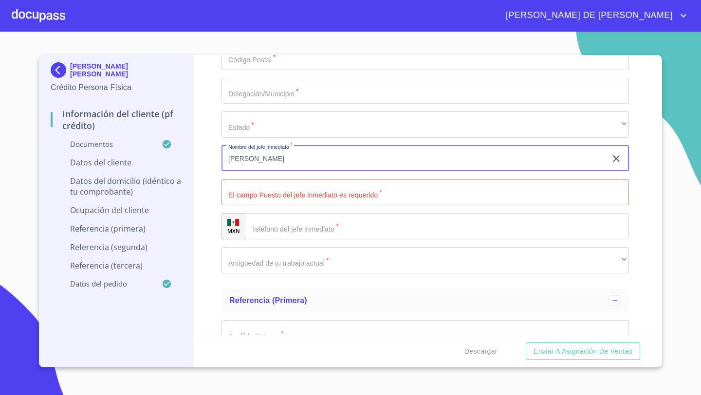
type input "[PERSON_NAME]"
click at [205, 180] on div "Información del cliente (PF crédito) Documentos Documento de identificación   *…" at bounding box center [426, 195] width 464 height 280
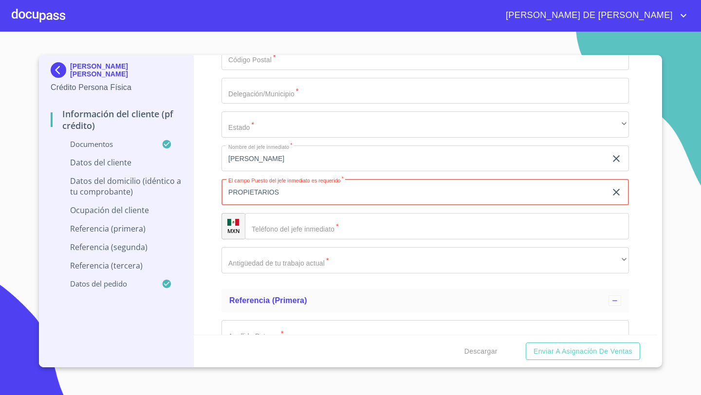
type input "PROPIETARIOS"
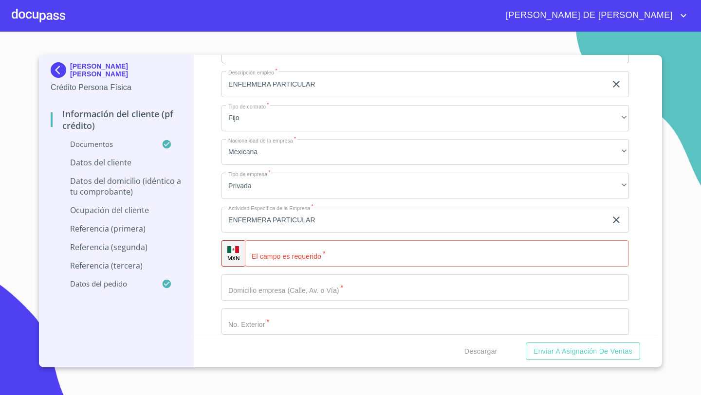
scroll to position [3899, 0]
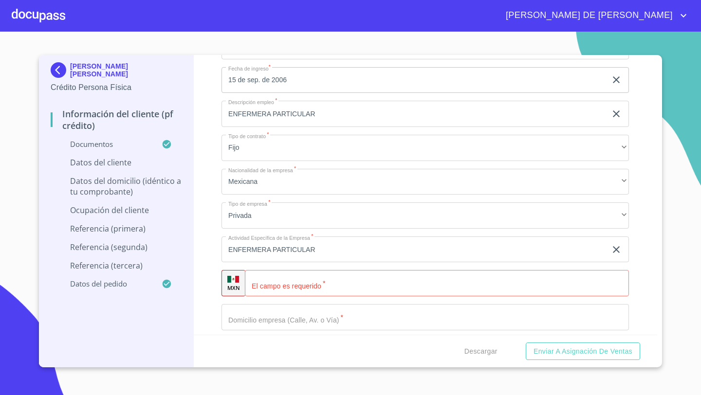
click at [266, 289] on div "​" at bounding box center [437, 283] width 384 height 26
type input "[PHONE_NUMBER]"
click at [219, 307] on div "Información del cliente (PF crédito) Documentos Documento de identificación   *…" at bounding box center [426, 195] width 464 height 280
click at [304, 284] on input "[PHONE_NUMBER]" at bounding box center [427, 283] width 365 height 26
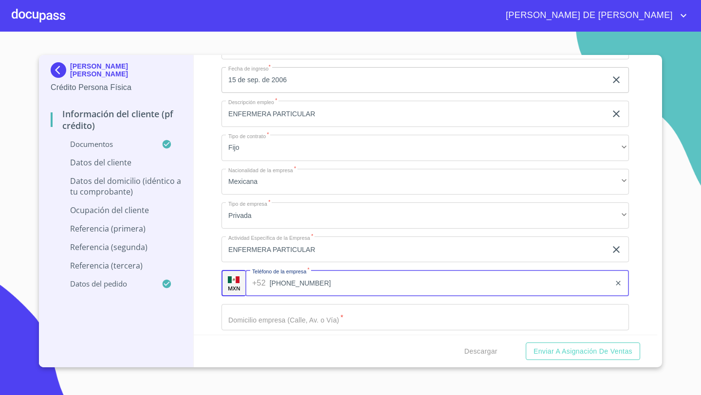
click at [304, 284] on input "[PHONE_NUMBER]" at bounding box center [440, 283] width 341 height 26
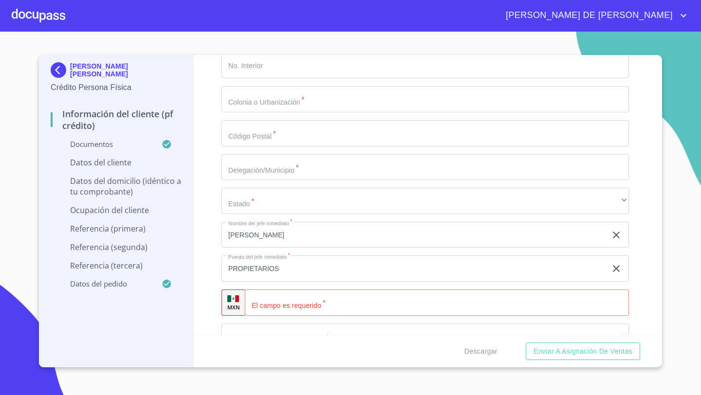
scroll to position [4230, 0]
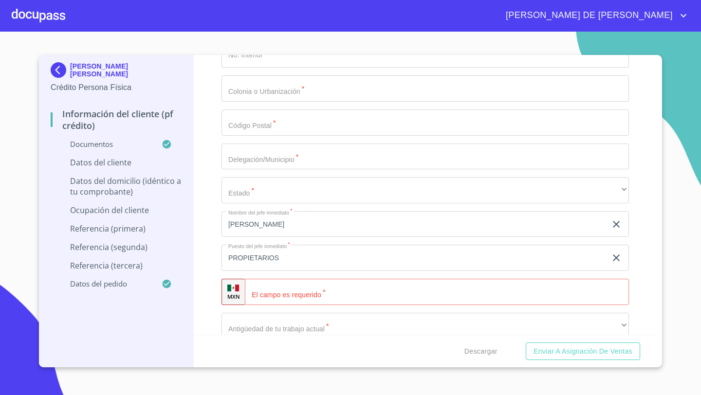
click at [262, 296] on div "​" at bounding box center [437, 292] width 384 height 26
paste input "[PHONE_NUMBER]"
type input "[PHONE_NUMBER]"
click at [210, 255] on div "Información del cliente (PF crédito) Documentos Documento de identificación   *…" at bounding box center [426, 195] width 464 height 280
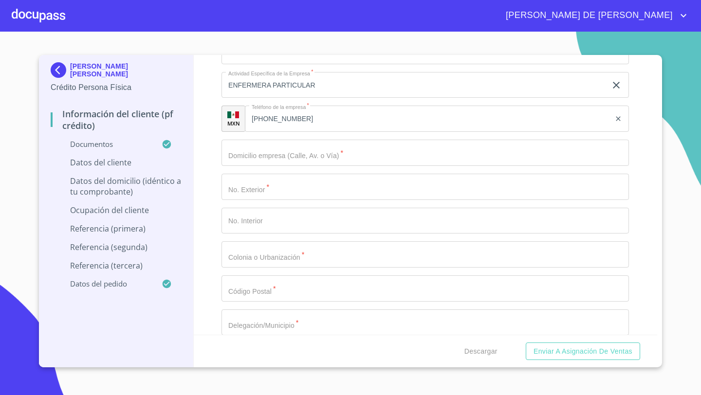
scroll to position [4062, 0]
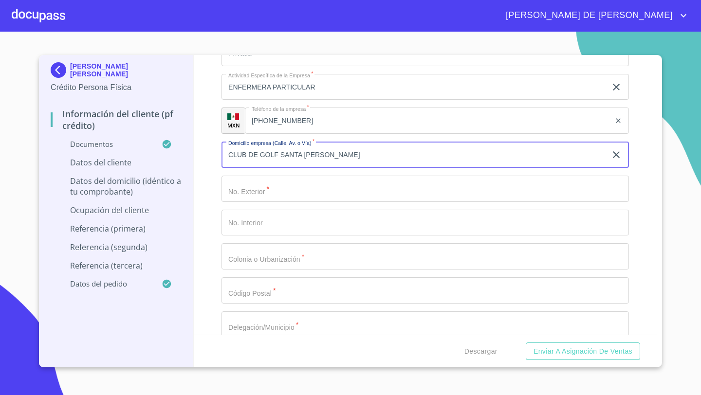
type input "CLUB DE GOLF SANTA [PERSON_NAME]"
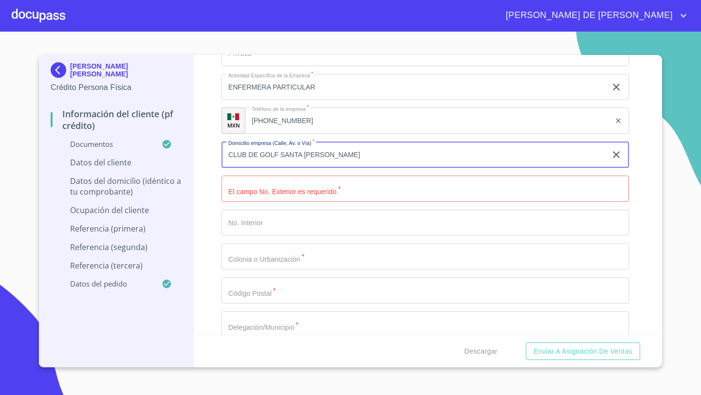
click at [331, 152] on input "CLUB DE GOLF SANTA [PERSON_NAME]" at bounding box center [413, 155] width 385 height 26
type input "PASEO DE LAS MONTAÑAS"
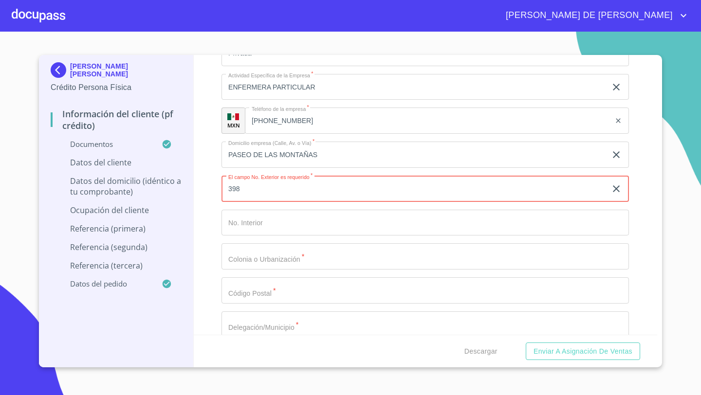
type input "398"
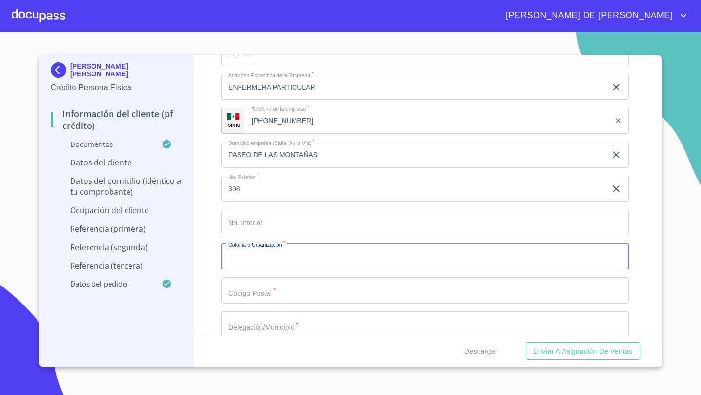
paste input "CLUB DE GOLF SANTA [PERSON_NAME]"
type input "CLUB DE GOLF SANTA [PERSON_NAME]"
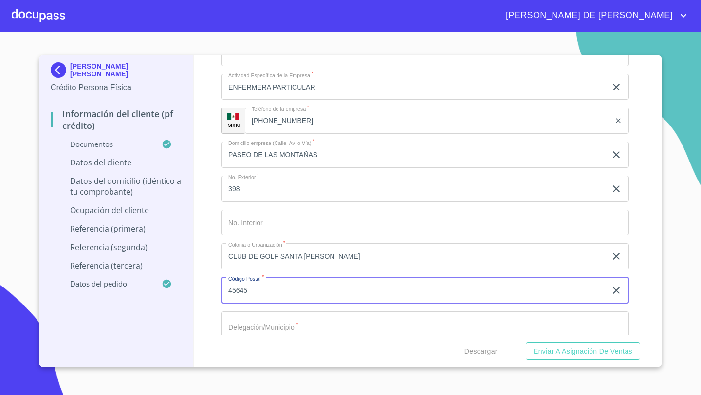
type input "45645"
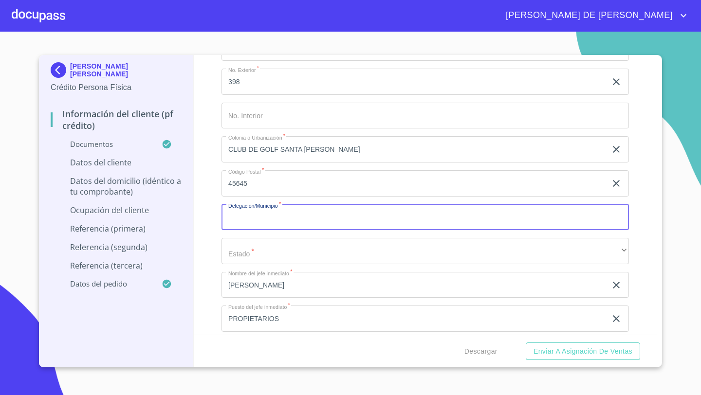
scroll to position [4195, 0]
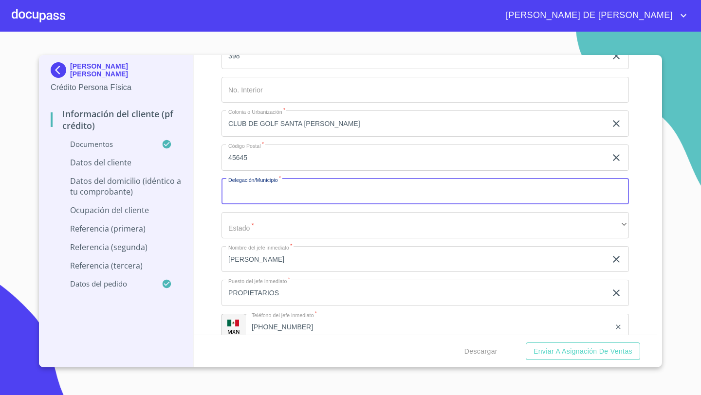
click at [237, 197] on input "Documento de identificación   *" at bounding box center [424, 192] width 407 height 26
type input "TLAJOMULCO DE ZUÑIGA"
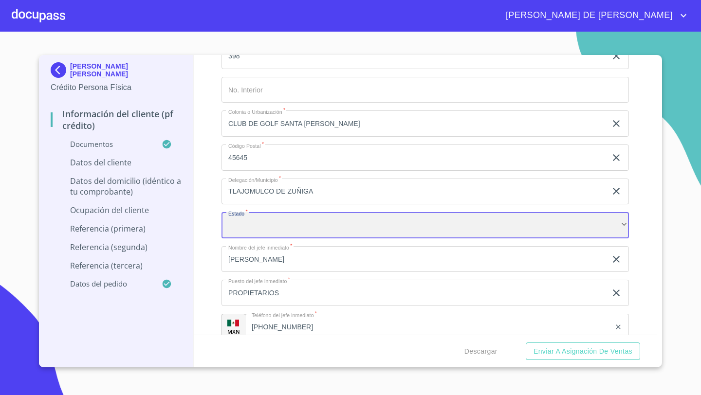
click at [255, 219] on div "​" at bounding box center [424, 225] width 407 height 26
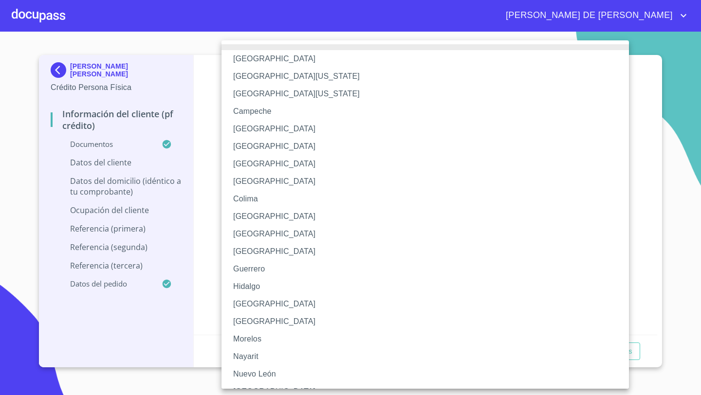
click at [249, 305] on li "[GEOGRAPHIC_DATA]" at bounding box center [424, 304] width 407 height 18
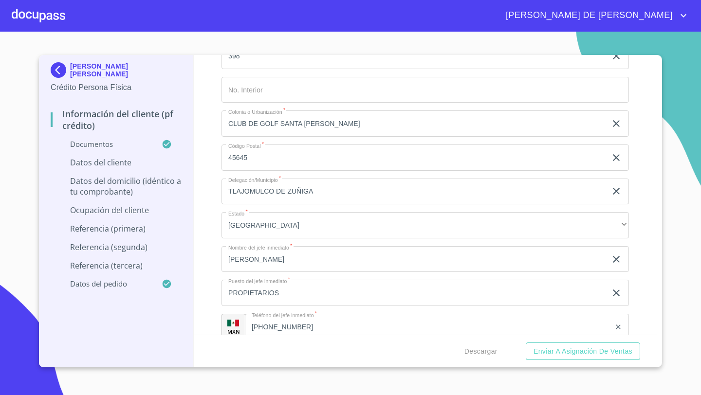
click at [211, 258] on div "Información del cliente (PF crédito) Documentos Documento de identificación   *…" at bounding box center [426, 195] width 464 height 280
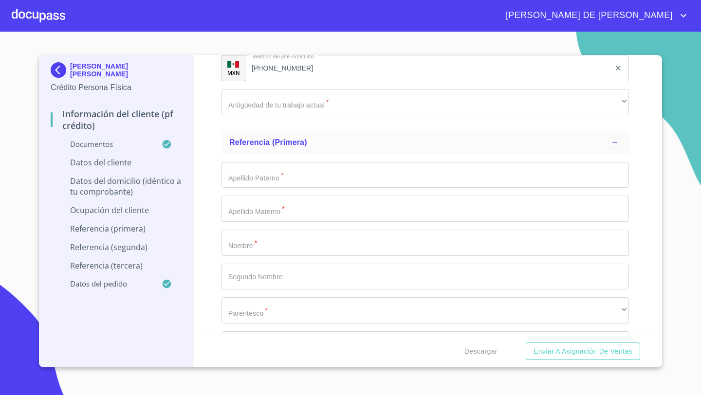
scroll to position [4437, 0]
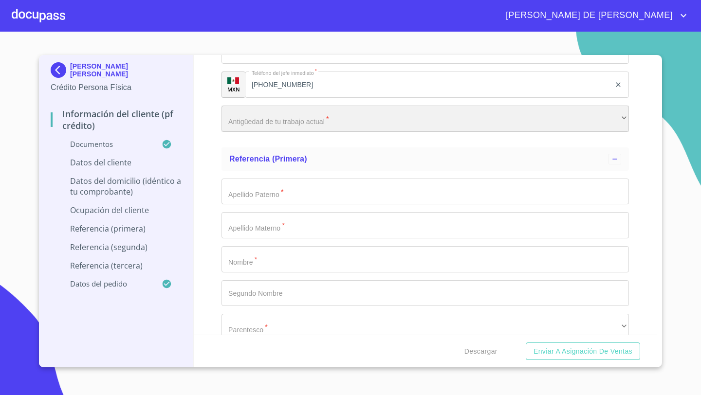
click at [255, 116] on div "​" at bounding box center [424, 119] width 407 height 26
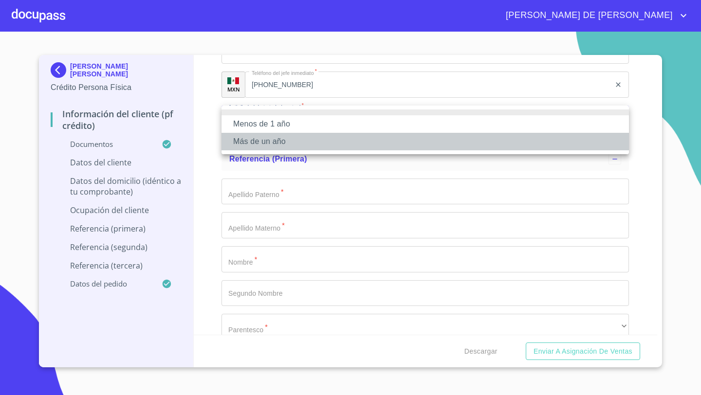
click at [249, 148] on li "Más de un año" at bounding box center [424, 142] width 407 height 18
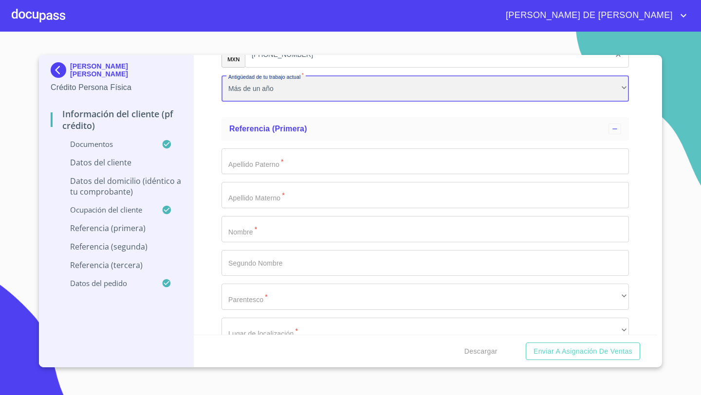
scroll to position [4484, 0]
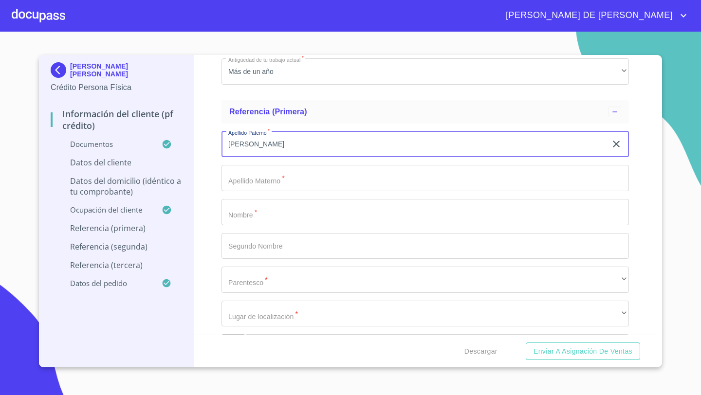
type input "[PERSON_NAME]"
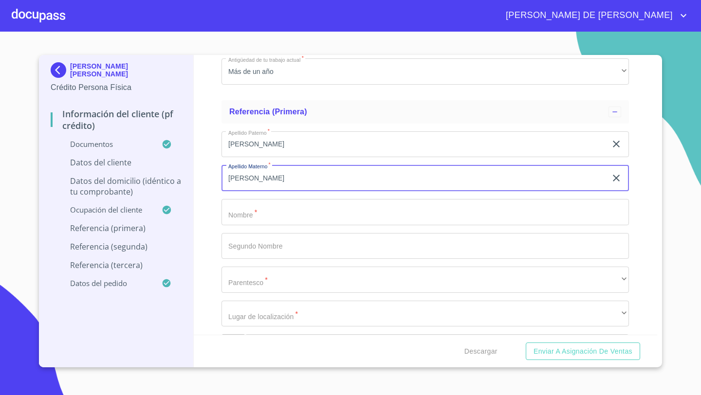
type input "[PERSON_NAME]"
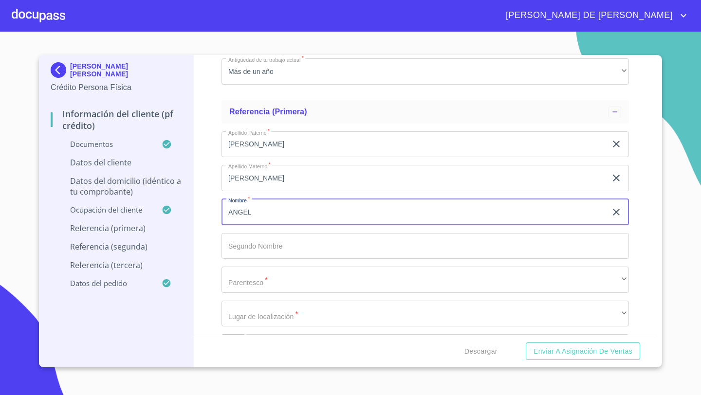
type input "ANGEL"
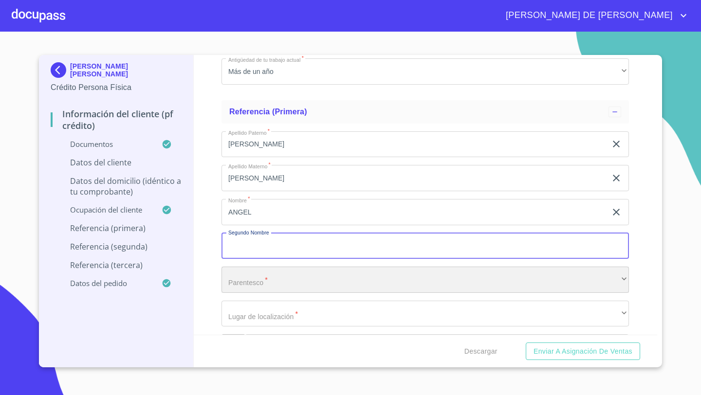
click at [239, 274] on div "​" at bounding box center [424, 280] width 407 height 26
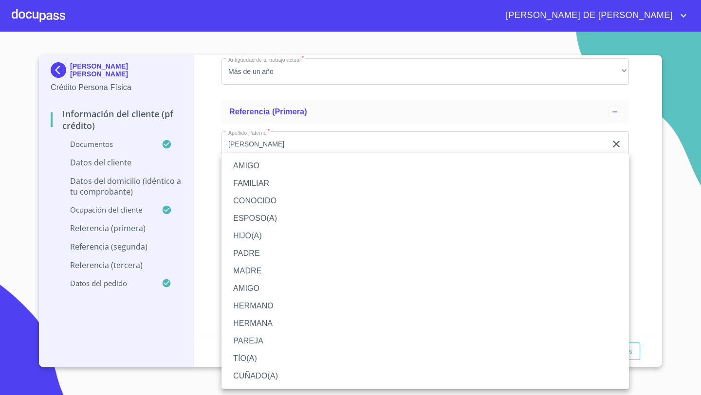
click at [251, 167] on li "AMIGO" at bounding box center [424, 166] width 407 height 18
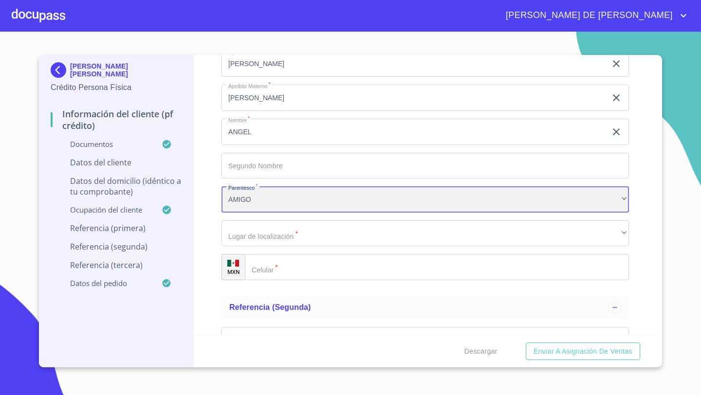
scroll to position [4571, 0]
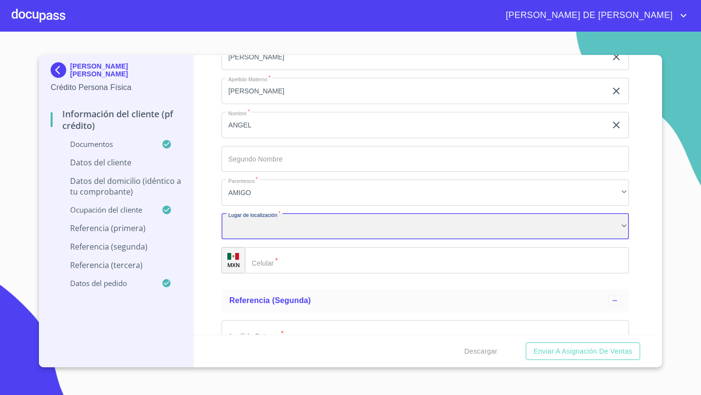
click at [239, 223] on div "​" at bounding box center [424, 227] width 407 height 26
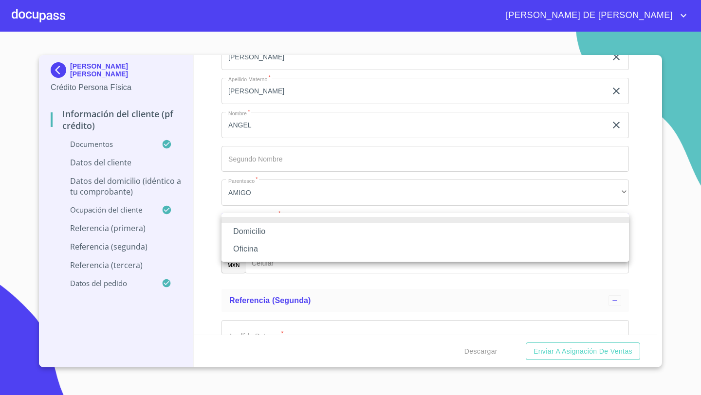
click at [246, 251] on li "Oficina" at bounding box center [424, 249] width 407 height 18
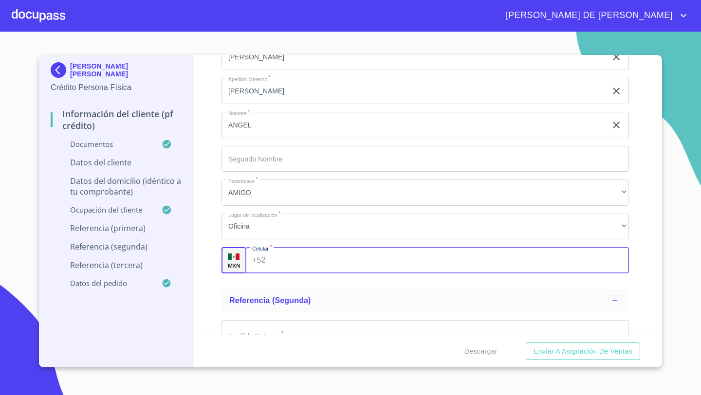
click at [259, 255] on div "+52 ​" at bounding box center [436, 260] width 383 height 26
type input "[PHONE_NUMBER]"
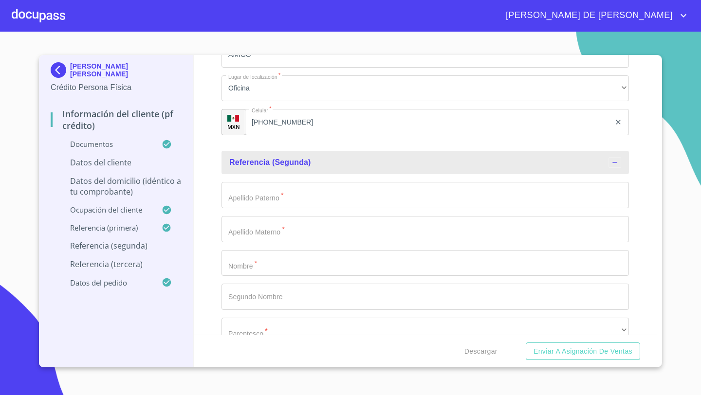
scroll to position [4734, 0]
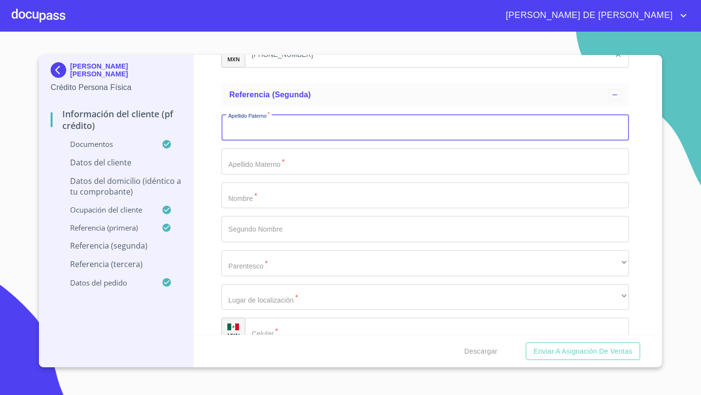
scroll to position [4780, 0]
type input "[PERSON_NAME]"
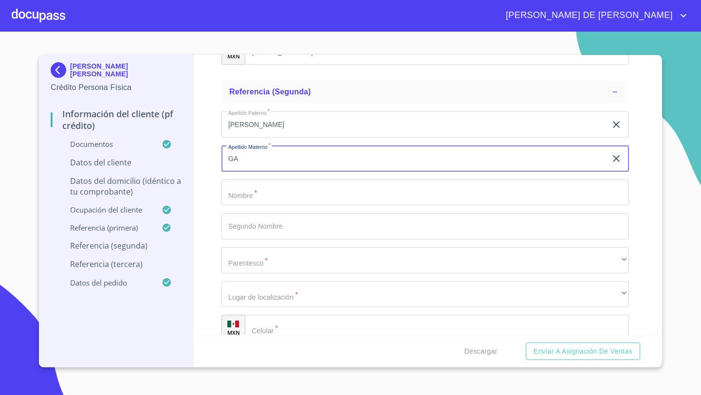
type input "G"
type input "[PERSON_NAME]"
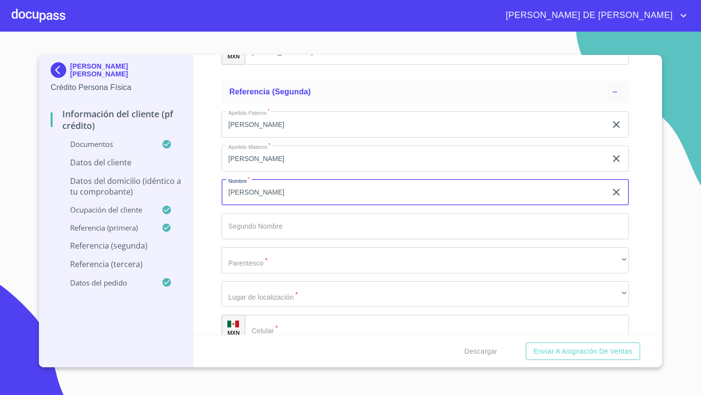
type input "[PERSON_NAME]"
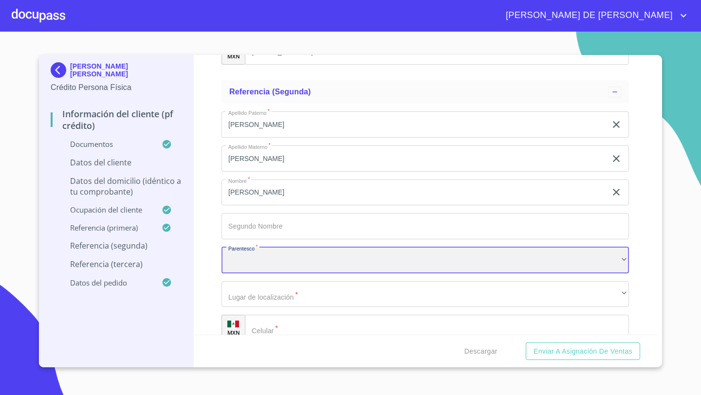
click at [237, 255] on div "​" at bounding box center [424, 260] width 407 height 26
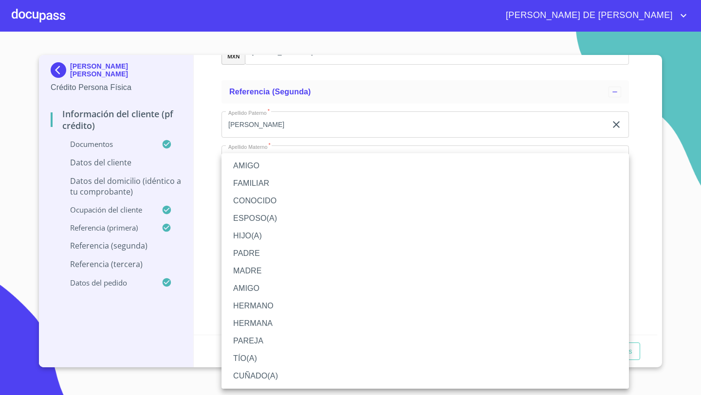
click at [255, 164] on li "AMIGO" at bounding box center [424, 166] width 407 height 18
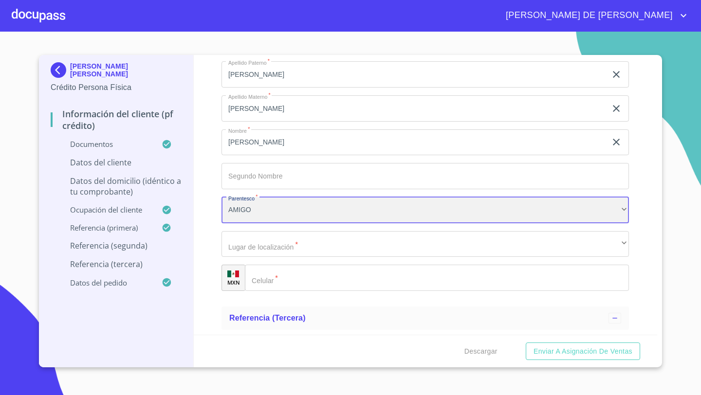
scroll to position [4844, 0]
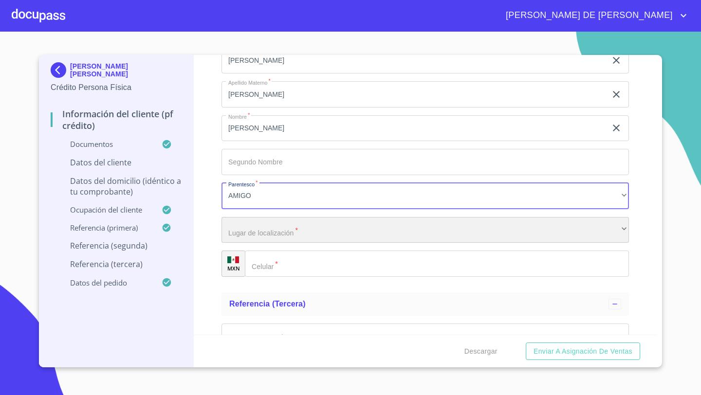
click at [242, 229] on div "​" at bounding box center [424, 230] width 407 height 26
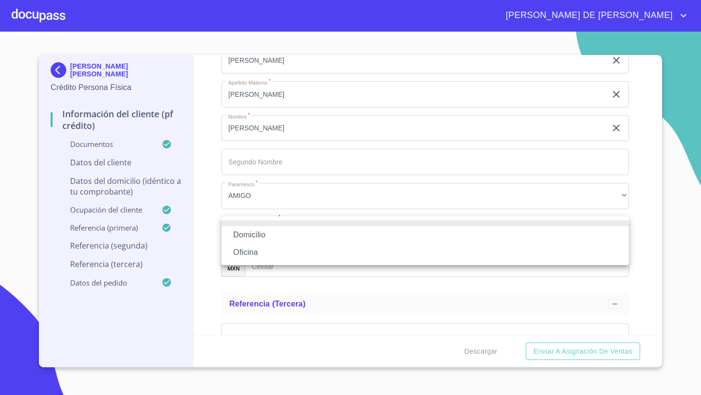
click at [251, 249] on li "Oficina" at bounding box center [424, 253] width 407 height 18
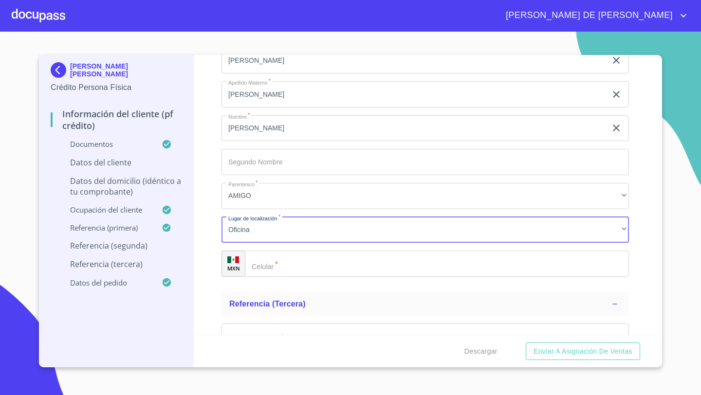
click at [267, 262] on div "​" at bounding box center [437, 264] width 384 height 26
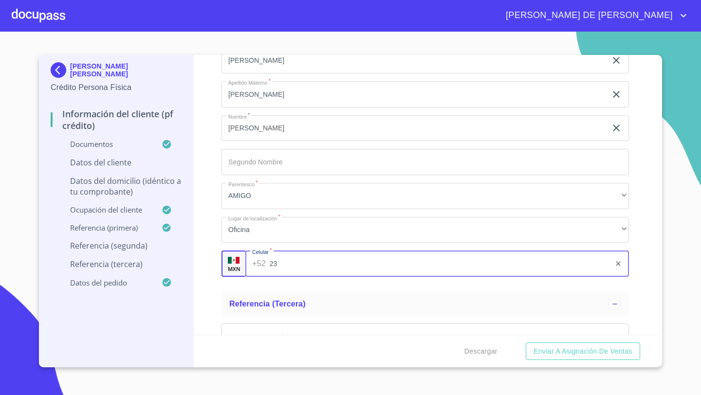
type input "2"
type input "[PHONE_NUMBER]"
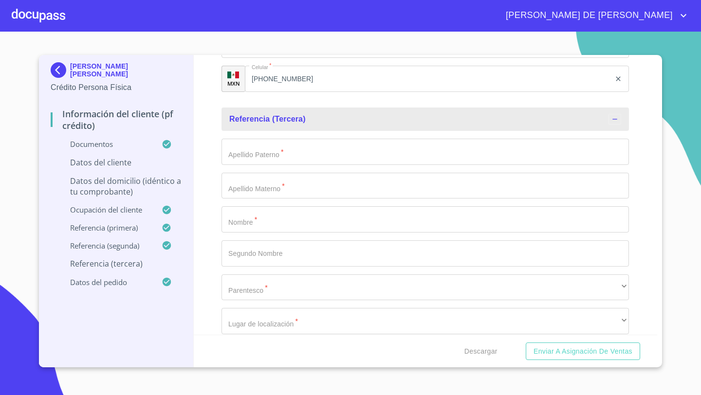
scroll to position [5036, 0]
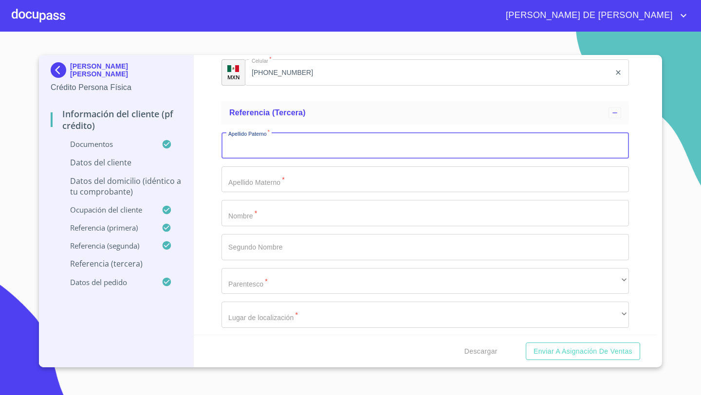
click at [238, 228] on div "Apellido [PERSON_NAME]   * ​ Apellido Materno   * ​ Nombre   * ​ Segundo Nombre…" at bounding box center [424, 247] width 407 height 245
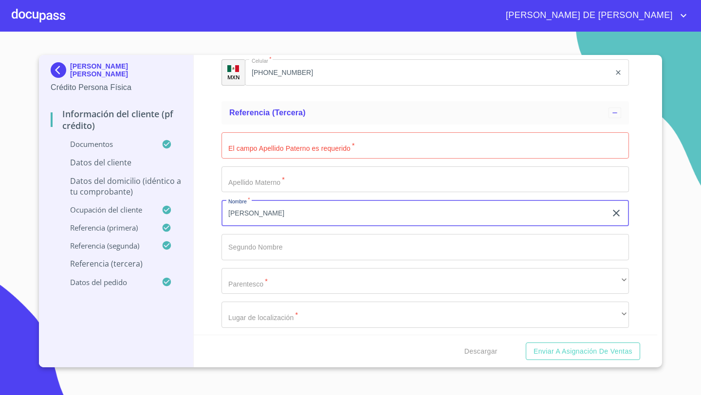
type input "[PERSON_NAME]"
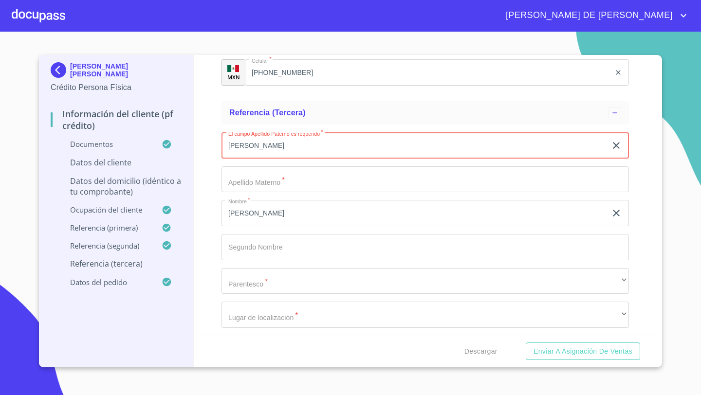
type input "[PERSON_NAME]"
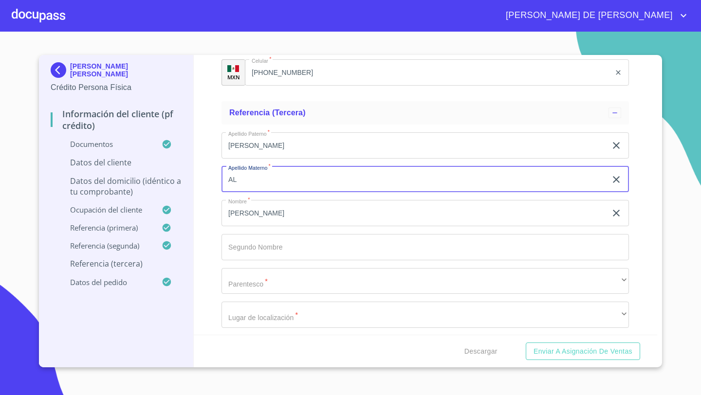
type input "A"
click at [270, 183] on input "MURRIETA" at bounding box center [413, 179] width 385 height 26
type input "M"
type input "[PERSON_NAME]"
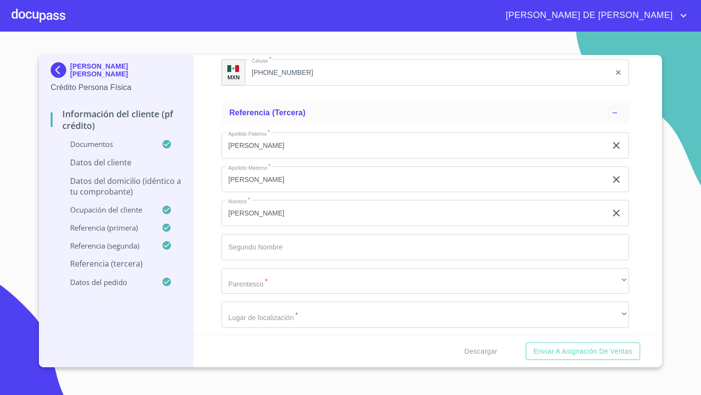
click at [200, 216] on div "Información del cliente (PF crédito) Documentos Documento de identificación   *…" at bounding box center [426, 195] width 464 height 280
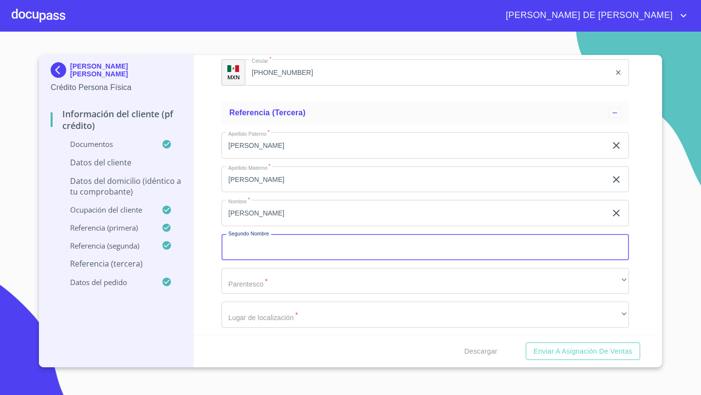
click at [233, 297] on div "Apellido [PERSON_NAME]   * [PERSON_NAME] ​ Apellido Materno   * [PERSON_NAME] ​…" at bounding box center [424, 247] width 407 height 245
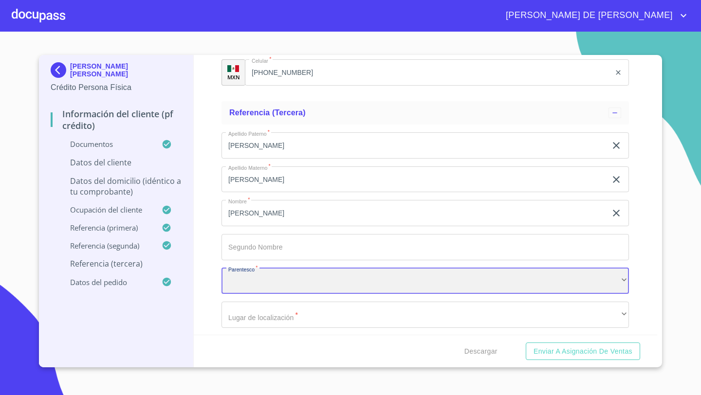
click at [235, 284] on div "​" at bounding box center [424, 281] width 407 height 26
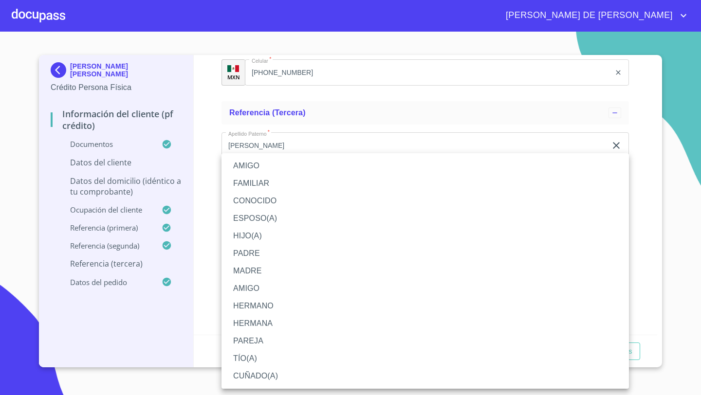
click at [252, 236] on li "HIJO(A)" at bounding box center [424, 236] width 407 height 18
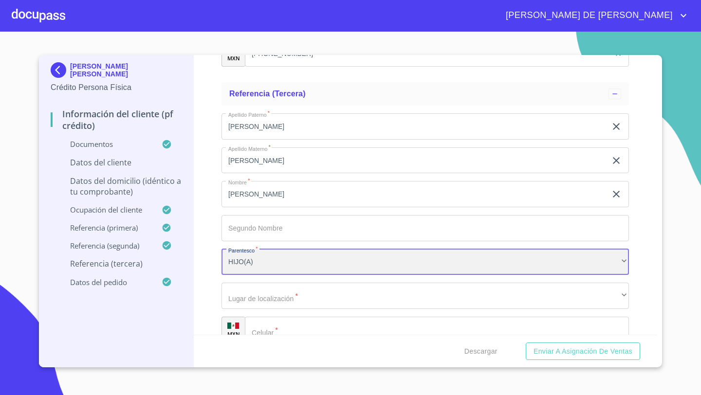
scroll to position [5075, 0]
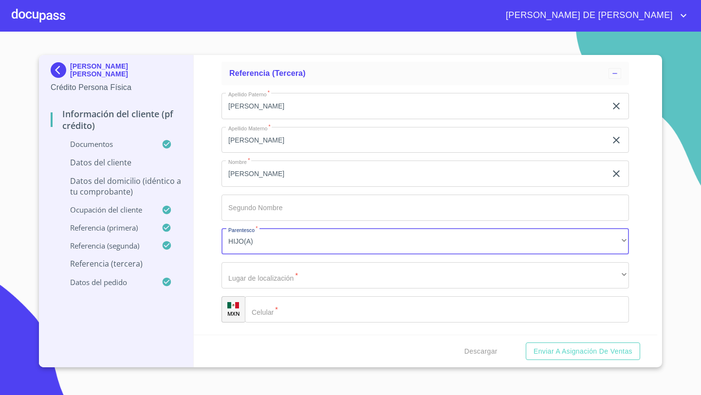
click at [230, 256] on div "Apellido [PERSON_NAME]   * [PERSON_NAME] ​ Apellido Materno   * [PERSON_NAME] ​…" at bounding box center [424, 207] width 407 height 245
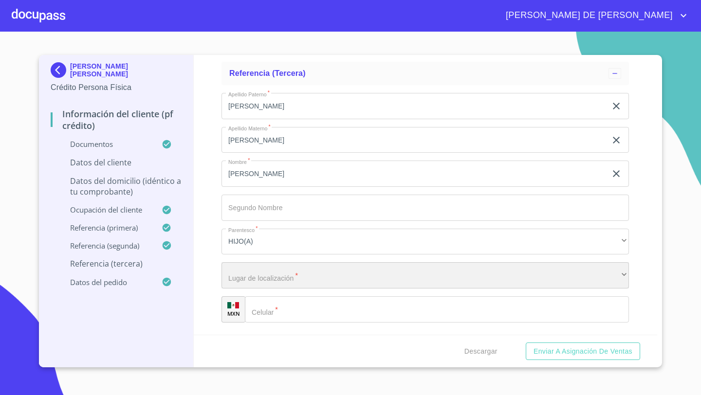
click at [236, 276] on div "​" at bounding box center [424, 275] width 407 height 26
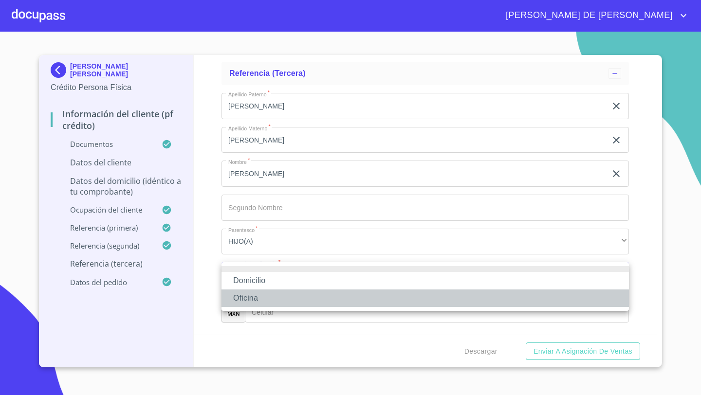
click at [241, 293] on li "Oficina" at bounding box center [424, 299] width 407 height 18
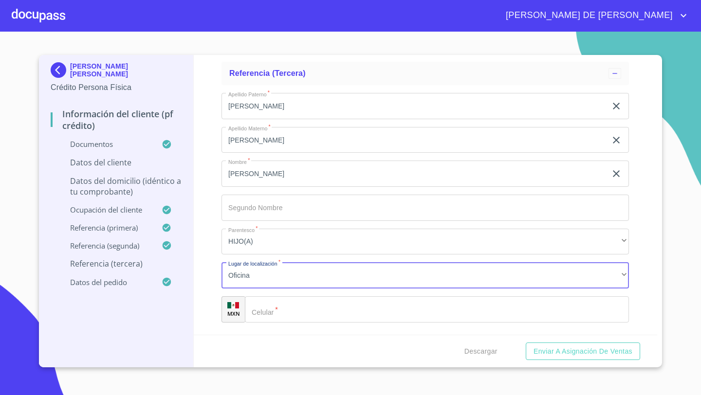
click at [260, 307] on div "​" at bounding box center [437, 309] width 384 height 26
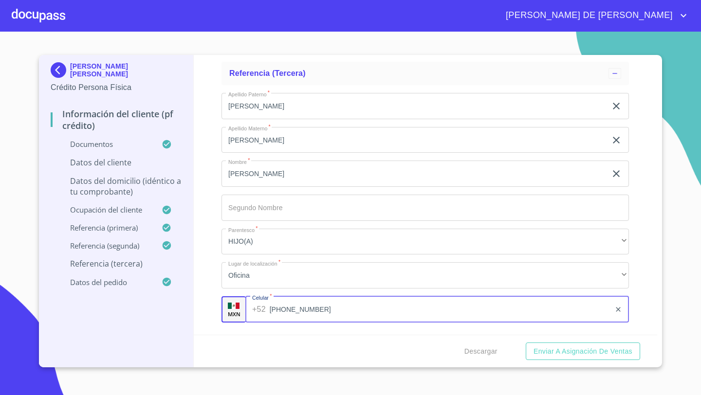
type input "[PHONE_NUMBER]"
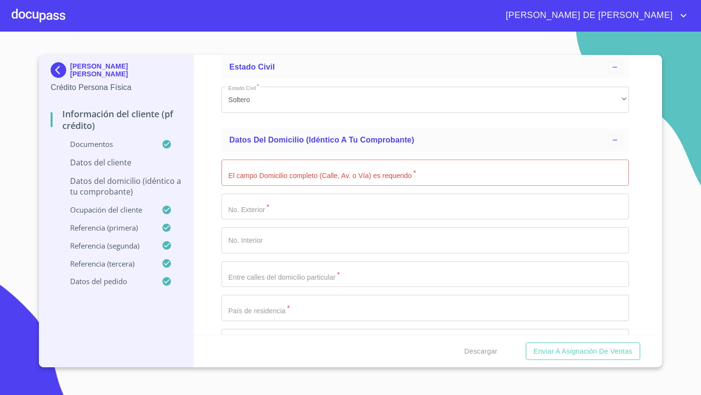
scroll to position [3261, 0]
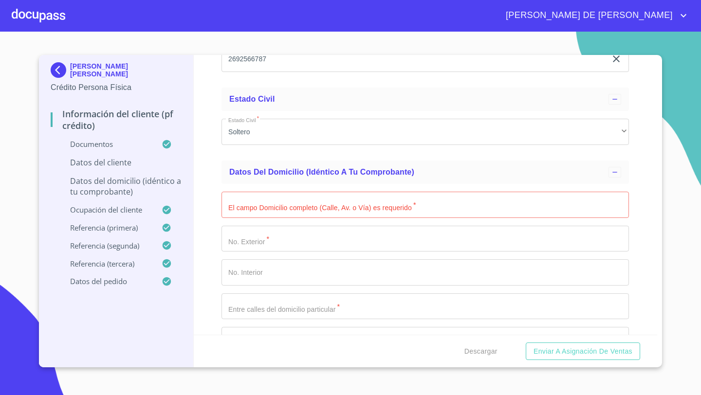
click at [259, 206] on input "Documento de identificación   *" at bounding box center [424, 205] width 407 height 26
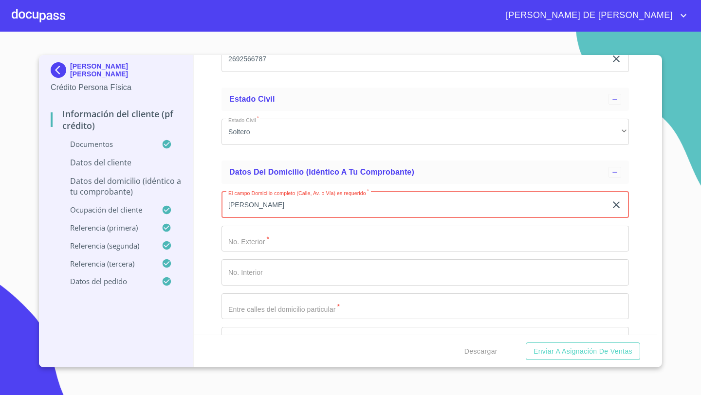
type input "[PERSON_NAME]"
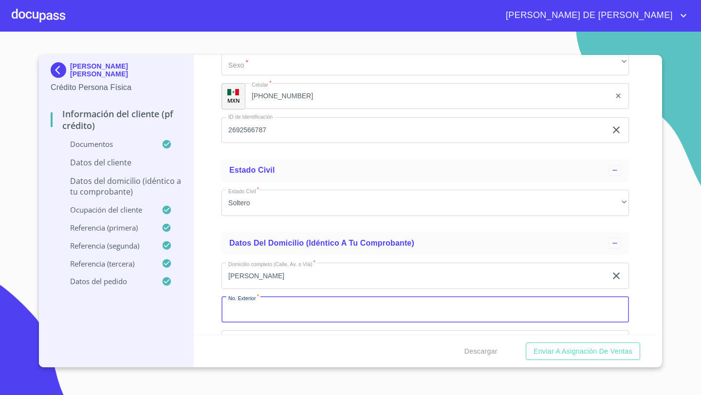
scroll to position [3190, 0]
type input "108"
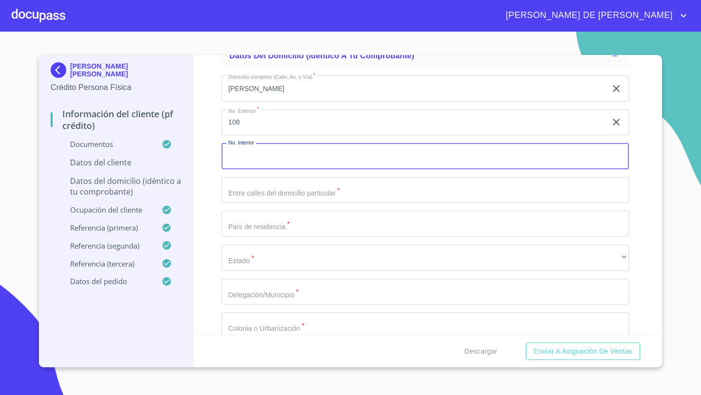
scroll to position [3401, 0]
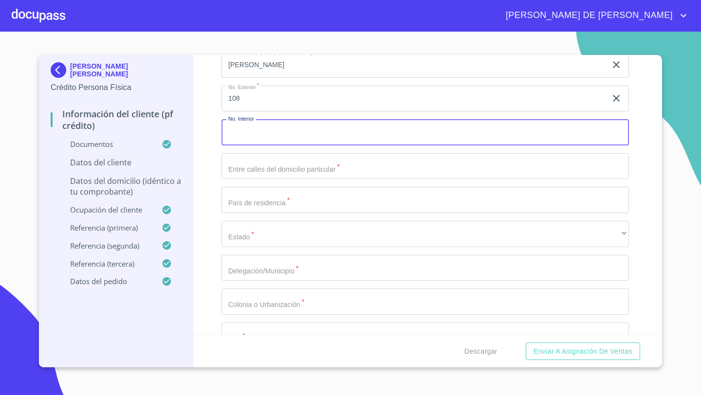
drag, startPoint x: 249, startPoint y: 179, endPoint x: 249, endPoint y: 168, distance: 11.2
click at [249, 179] on div "Domicilio completo (Calle, Av. o Vía)   * [PERSON_NAME] ​ No. Exterior   * 108…" at bounding box center [424, 234] width 407 height 381
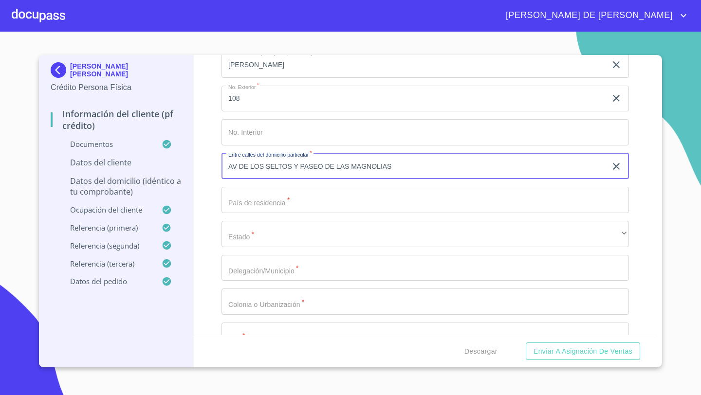
type input "AV DE LOS SELTOS Y PASEO DE LAS MAGNOLIAS"
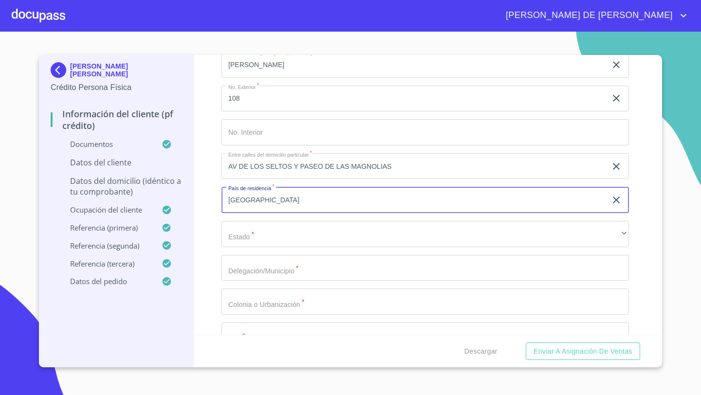
type input "[GEOGRAPHIC_DATA]"
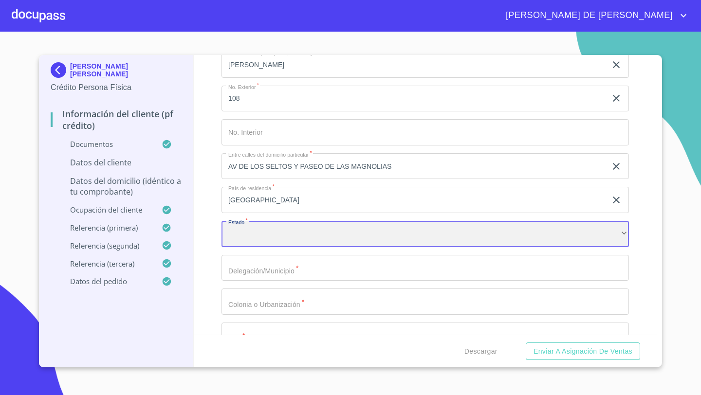
click at [244, 227] on div "​" at bounding box center [424, 234] width 407 height 26
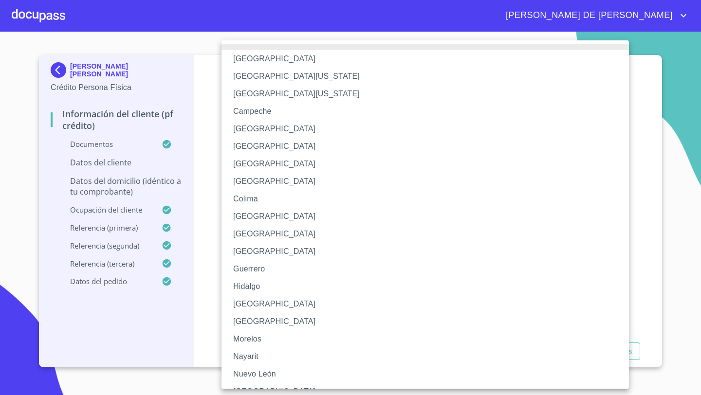
click at [245, 303] on li "[GEOGRAPHIC_DATA]" at bounding box center [424, 304] width 407 height 18
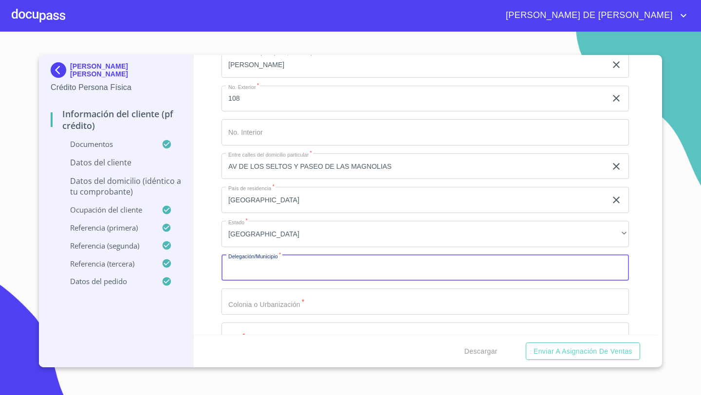
click at [250, 265] on input "Documento de identificación   *" at bounding box center [424, 268] width 407 height 26
type input "S"
type input "JARDINES DE [GEOGRAPHIC_DATA]"
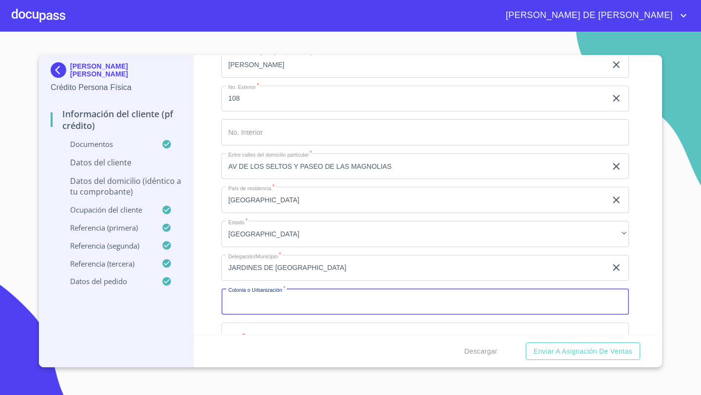
click at [261, 302] on input "Documento de identificación   *" at bounding box center [424, 302] width 407 height 26
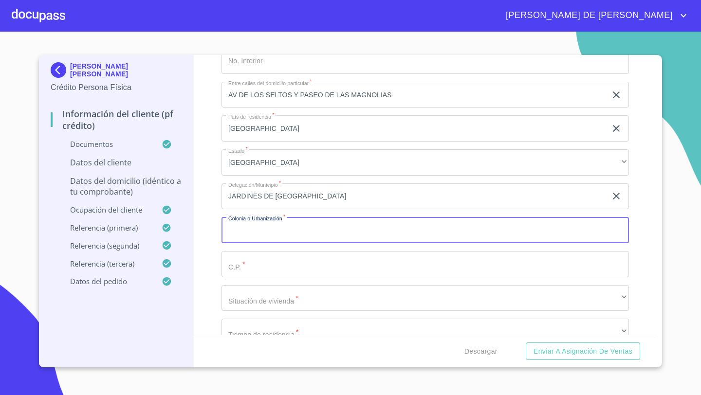
scroll to position [3479, 0]
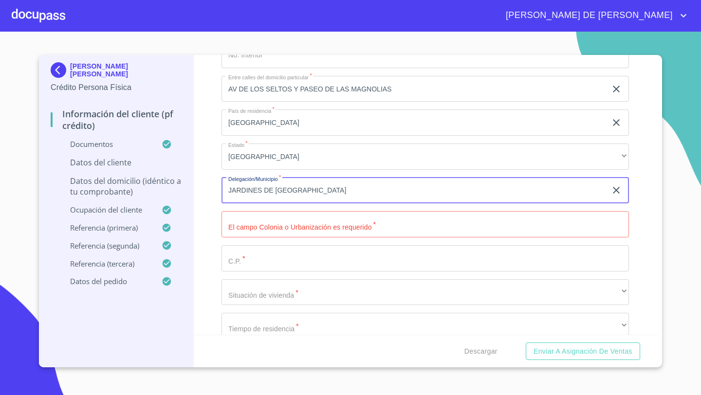
click at [330, 184] on input "JARDINES DE [GEOGRAPHIC_DATA]" at bounding box center [413, 191] width 385 height 26
click at [253, 225] on input "Documento de identificación   *" at bounding box center [424, 224] width 407 height 26
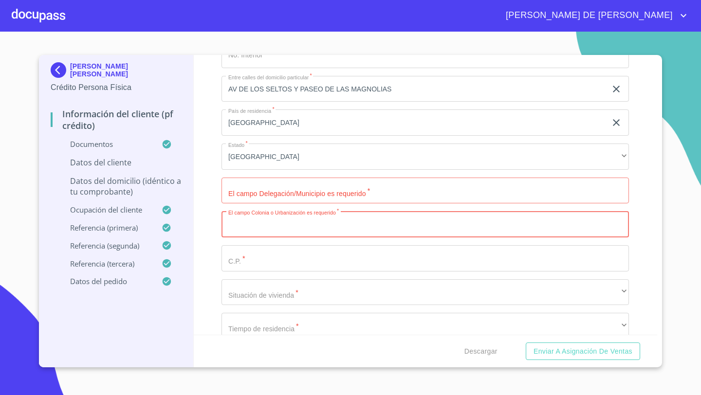
paste input "JARDINES DE [GEOGRAPHIC_DATA]"
type input "JARDINES DE [GEOGRAPHIC_DATA]"
click at [250, 187] on input "Documento de identificación   *" at bounding box center [424, 191] width 407 height 26
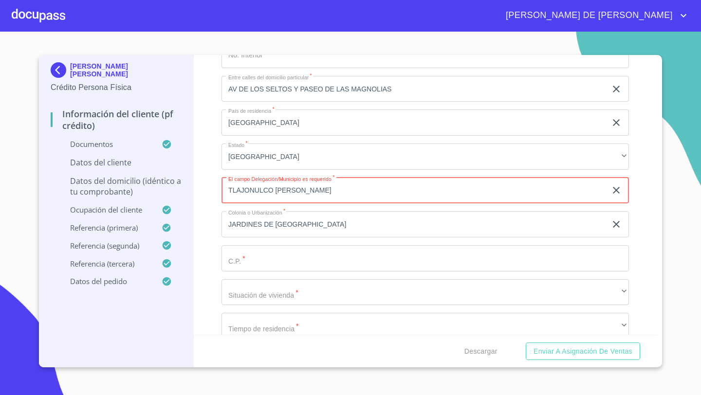
type input "TLAJONULCO [PERSON_NAME]"
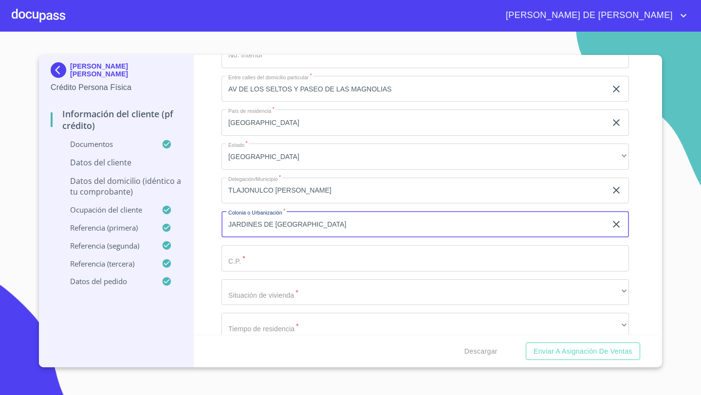
click at [215, 219] on div "Información del cliente (PF crédito) Documentos Documento de identificación   *…" at bounding box center [426, 195] width 464 height 280
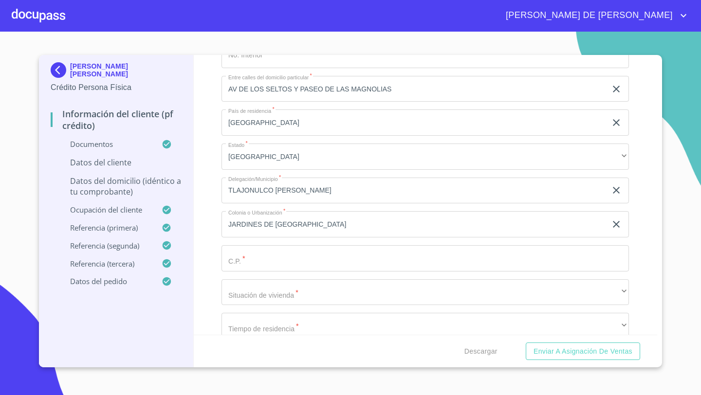
type input "45650"
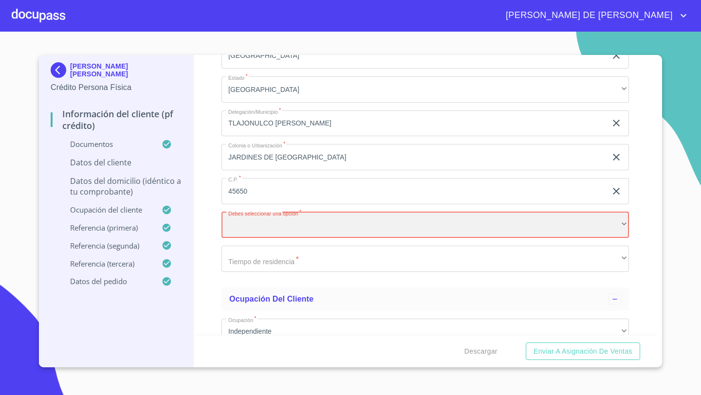
scroll to position [3550, 0]
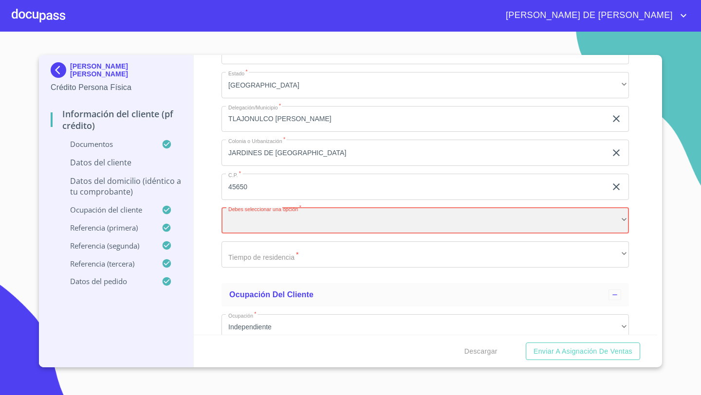
click at [247, 227] on div "​" at bounding box center [424, 221] width 407 height 26
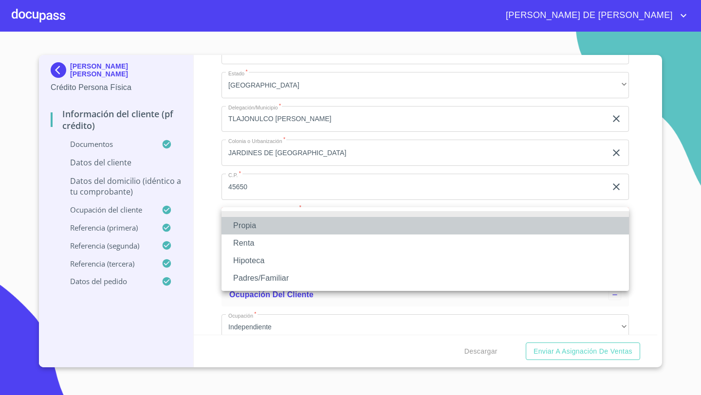
click at [246, 227] on li "Propia" at bounding box center [424, 226] width 407 height 18
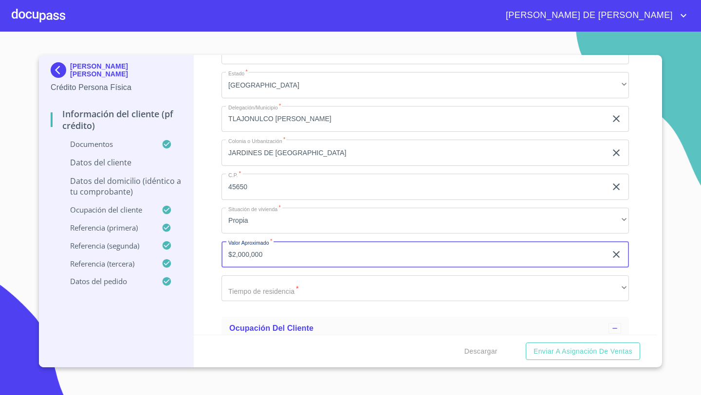
type input "$2,000,000"
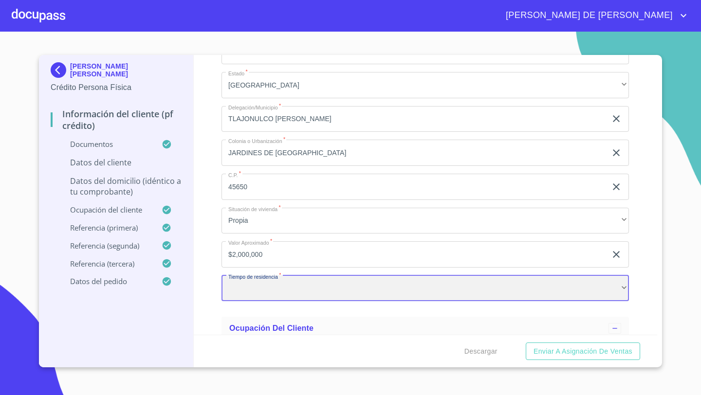
click at [235, 289] on div "​" at bounding box center [424, 288] width 407 height 26
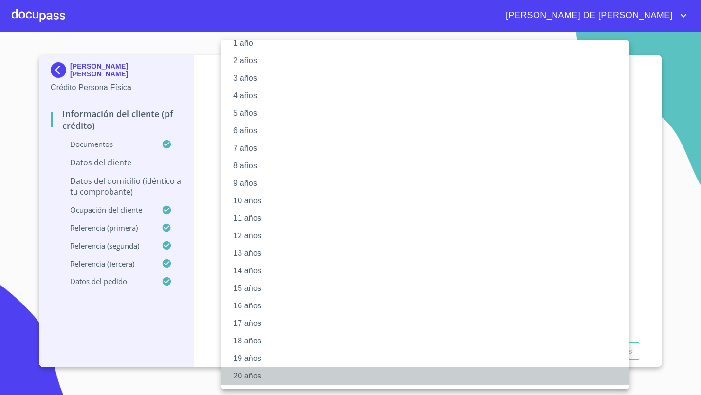
click at [242, 375] on li "20 años" at bounding box center [424, 376] width 407 height 18
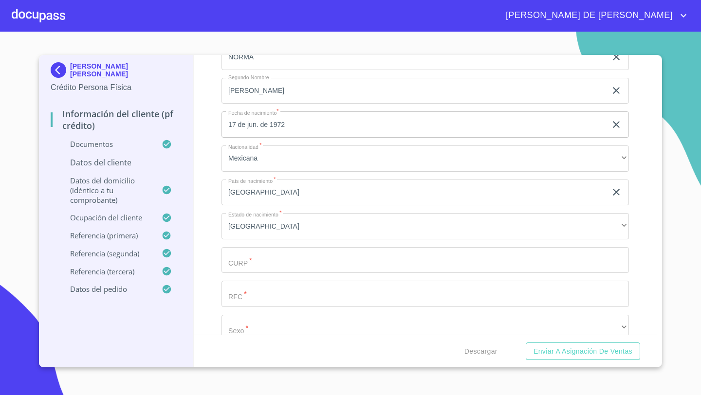
scroll to position [2949, 0]
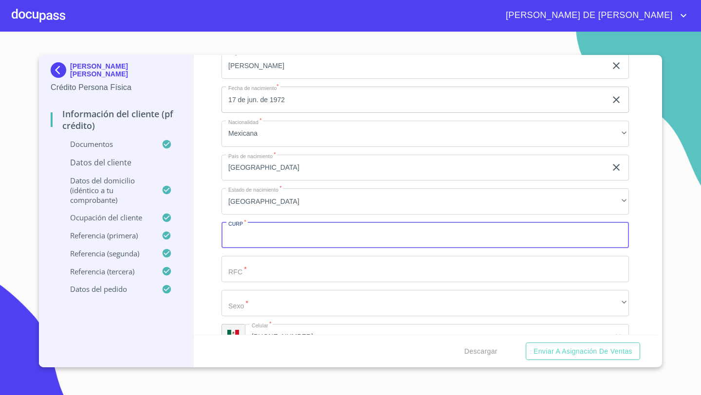
click at [232, 234] on input "Documento de identificación   *" at bounding box center [424, 235] width 407 height 26
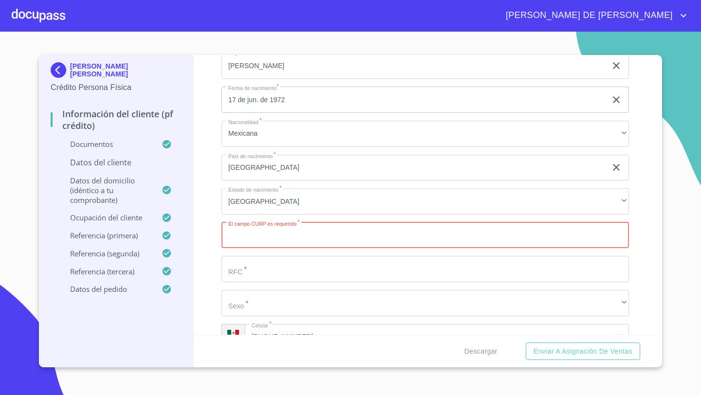
paste input "AAVN720617MJCLCR02"
type input "AAVN720617MJCLCR02"
drag, startPoint x: 243, startPoint y: 265, endPoint x: 205, endPoint y: 132, distance: 138.0
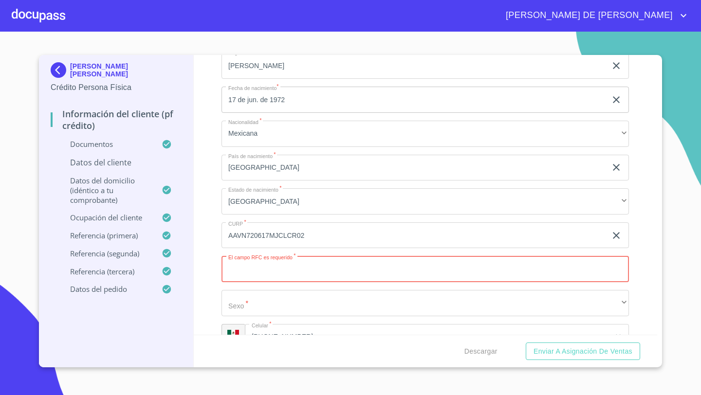
paste input "AAVN720617"
type input "AAVN7206171I4"
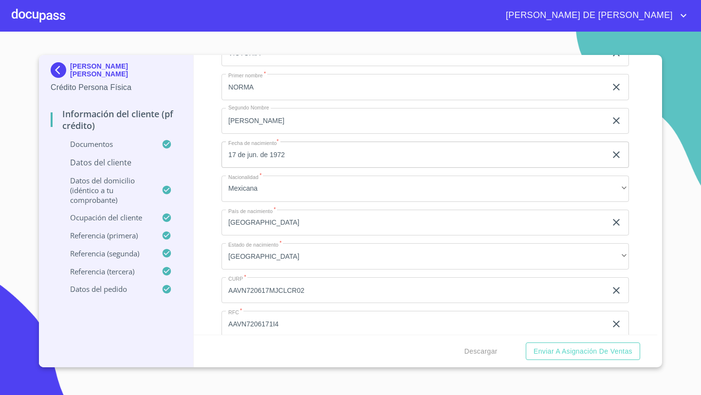
scroll to position [2931, 0]
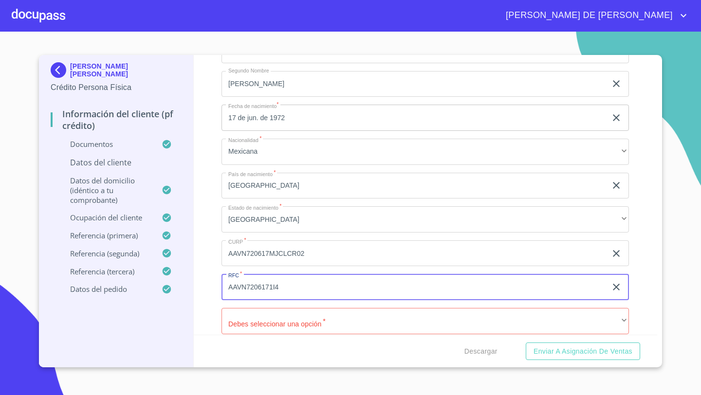
click at [286, 291] on input "AAVN7206171I4" at bounding box center [413, 287] width 385 height 26
paste input "AAVN720617"
type input "AAVN7206171I4"
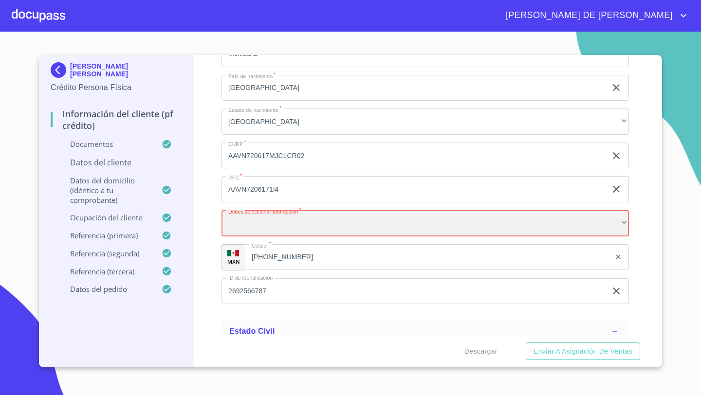
scroll to position [3043, 0]
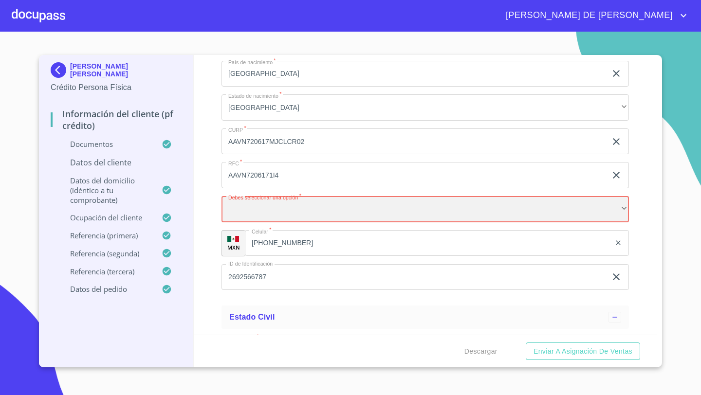
click at [244, 210] on div "​" at bounding box center [424, 209] width 407 height 26
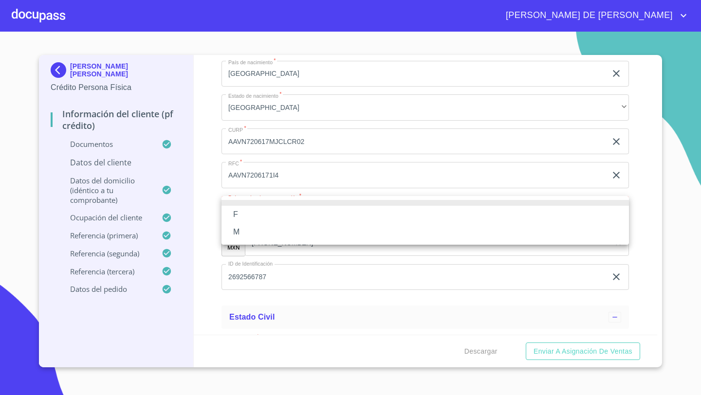
click at [240, 213] on li "F" at bounding box center [424, 215] width 407 height 18
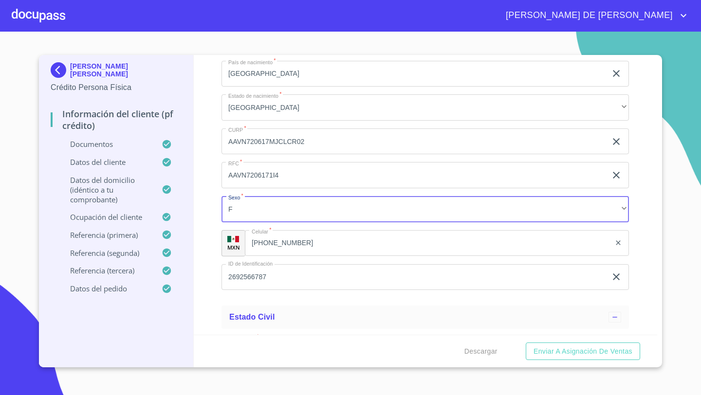
click at [204, 240] on div "Información del cliente (PF crédito) Documentos Documento de identificación   *…" at bounding box center [426, 195] width 464 height 280
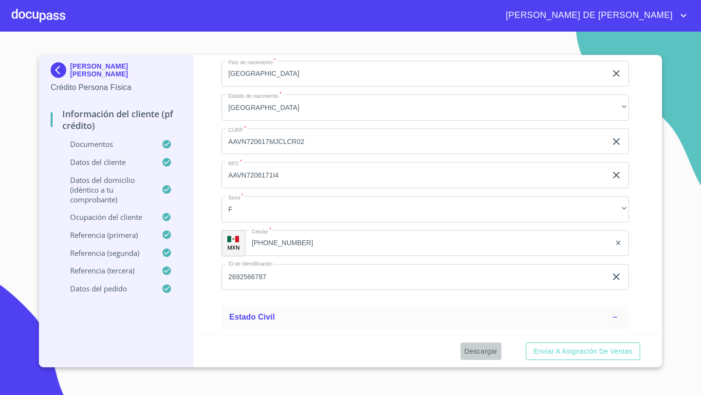
click at [474, 354] on span "Descargar" at bounding box center [480, 352] width 33 height 12
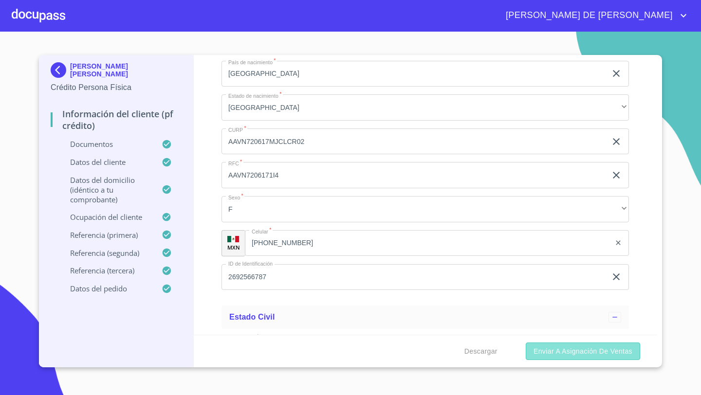
click at [554, 352] on span "Enviar a Asignación de Ventas" at bounding box center [582, 352] width 99 height 12
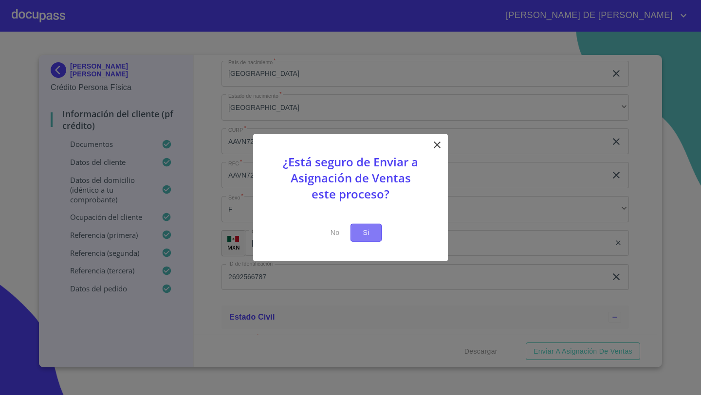
click at [375, 233] on button "Si" at bounding box center [365, 233] width 31 height 18
